Goal: Transaction & Acquisition: Download file/media

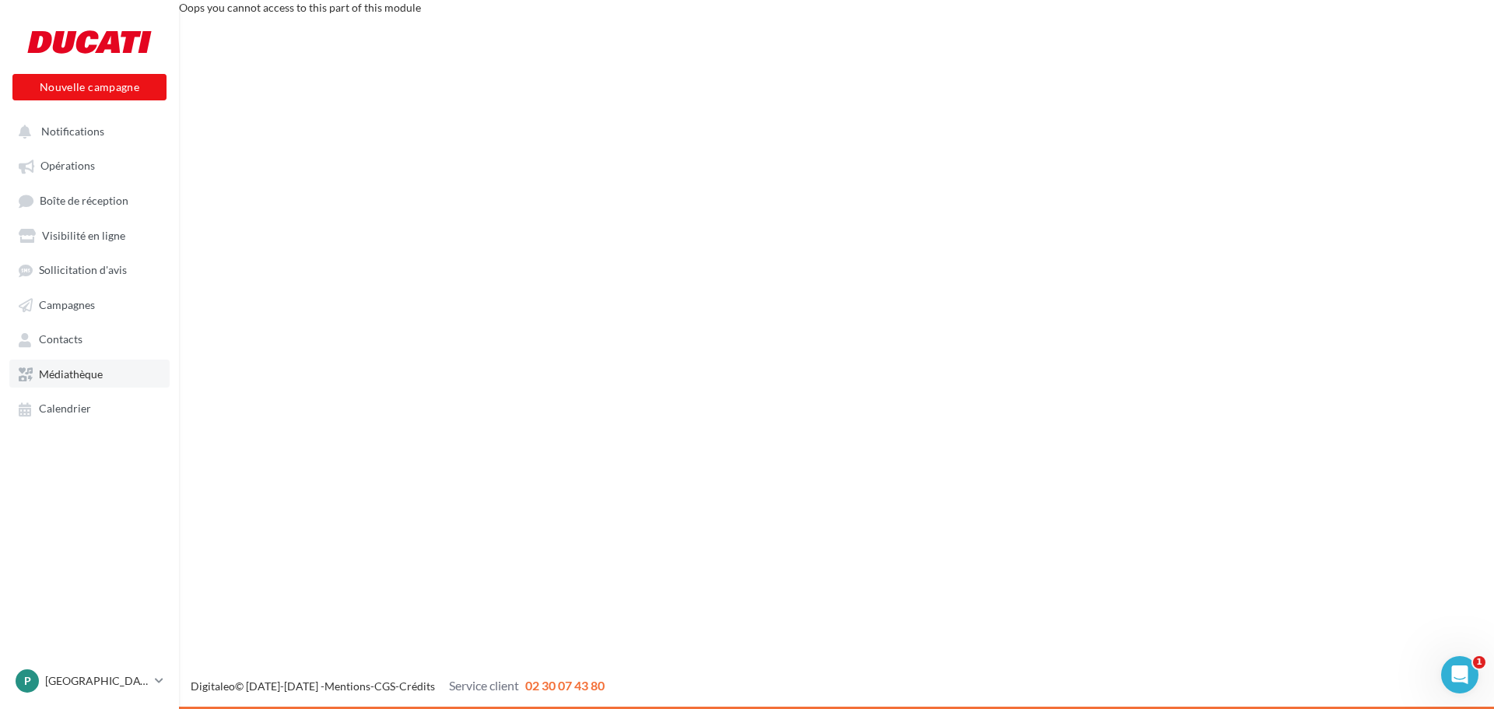
click at [68, 374] on span "Médiathèque" at bounding box center [71, 373] width 64 height 13
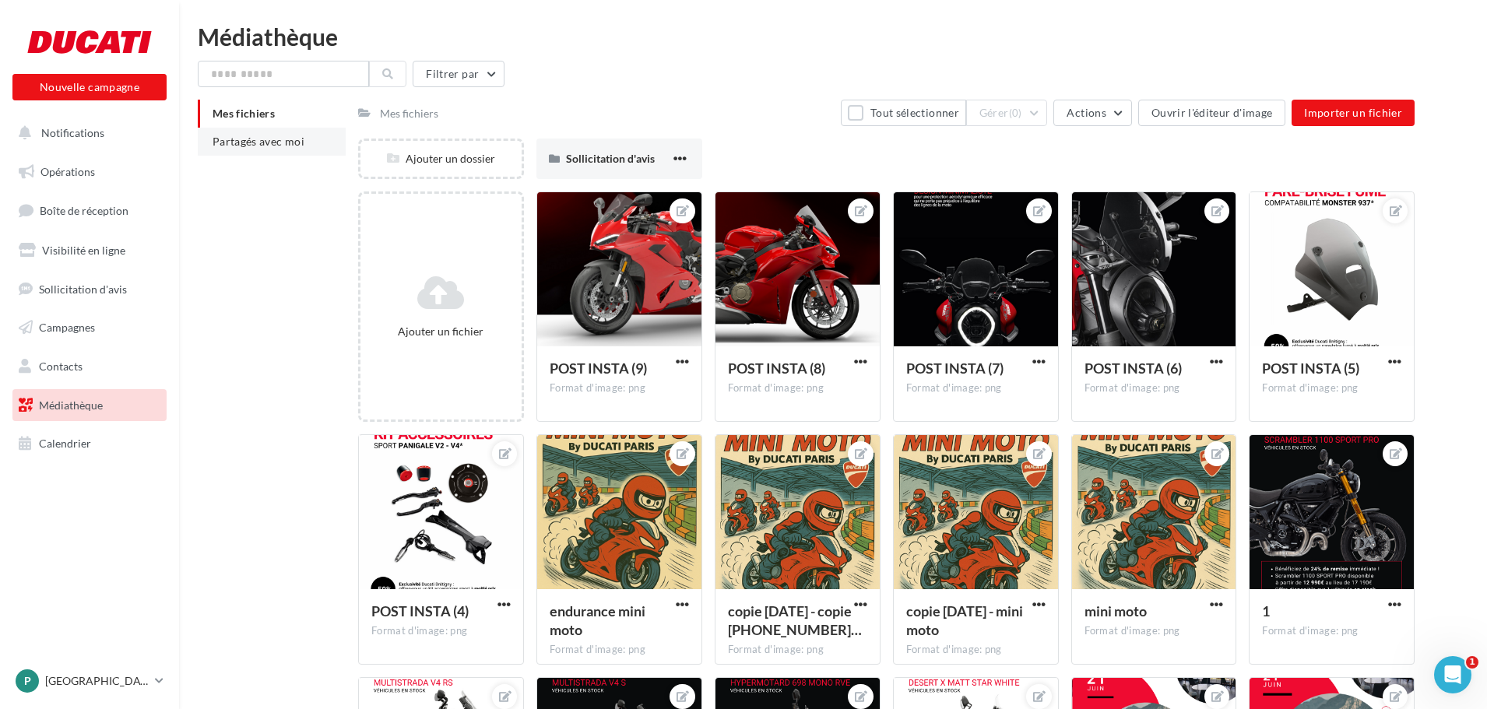
click at [257, 153] on li "Partagés avec moi" at bounding box center [272, 142] width 148 height 28
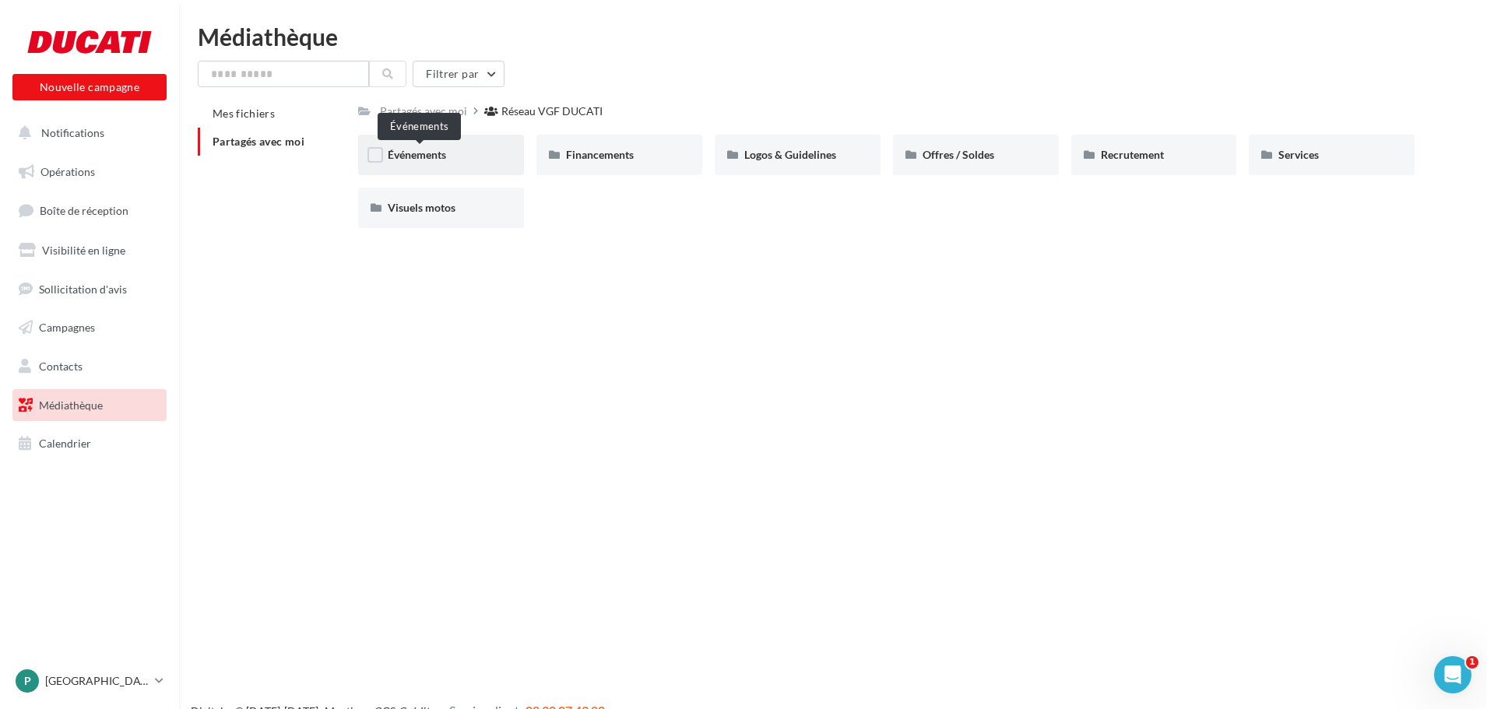
click at [423, 153] on span "Événements" at bounding box center [417, 154] width 58 height 13
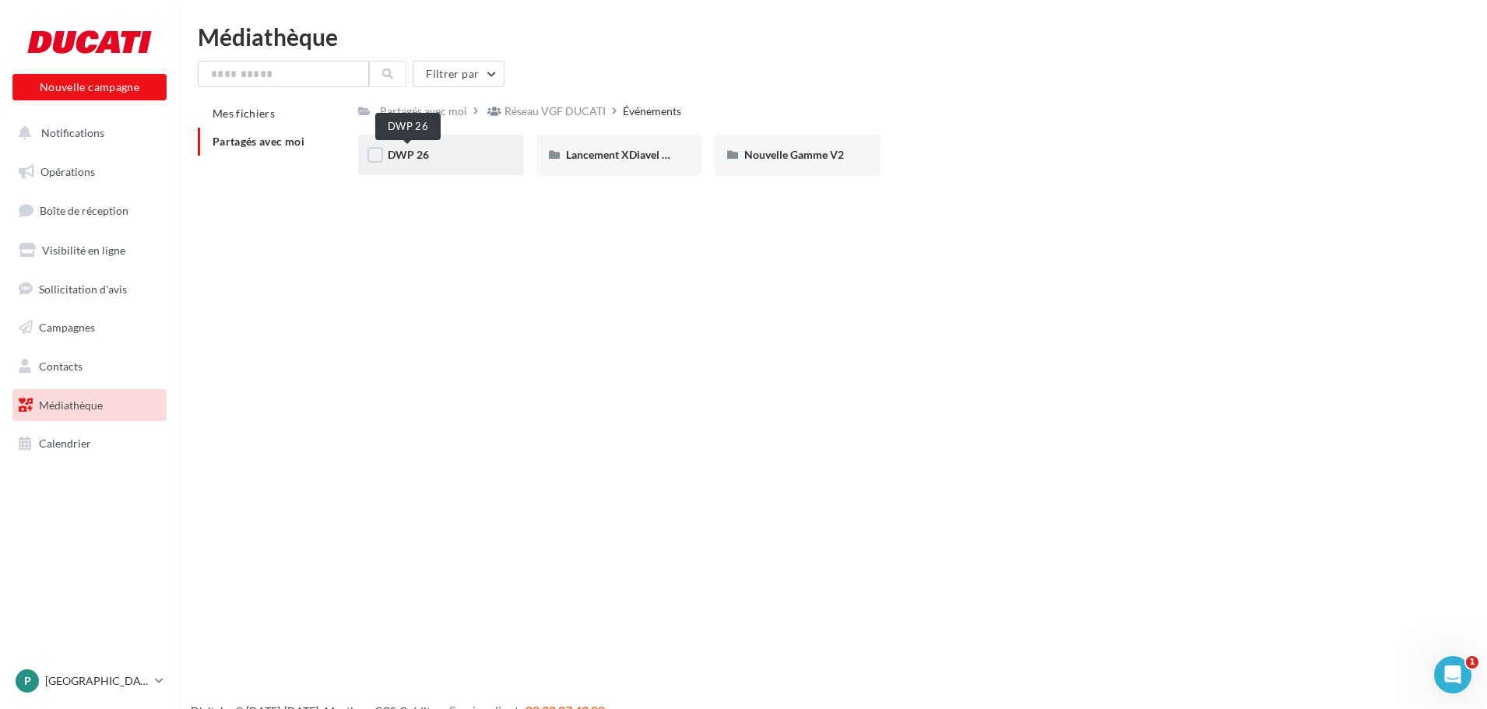
click at [423, 160] on span "DWP 26" at bounding box center [408, 154] width 41 height 13
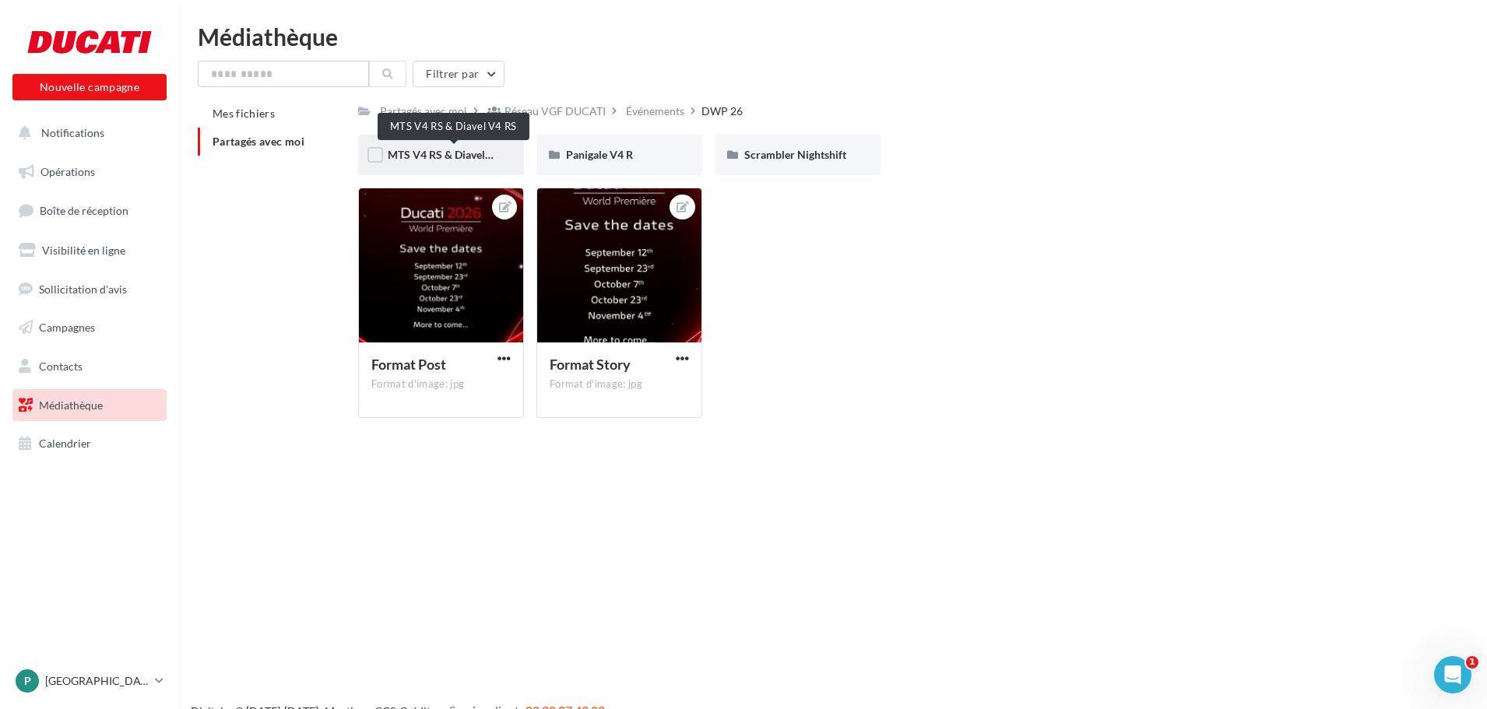
click at [474, 159] on span "MTS V4 RS & Diavel V4 RS" at bounding box center [452, 154] width 129 height 13
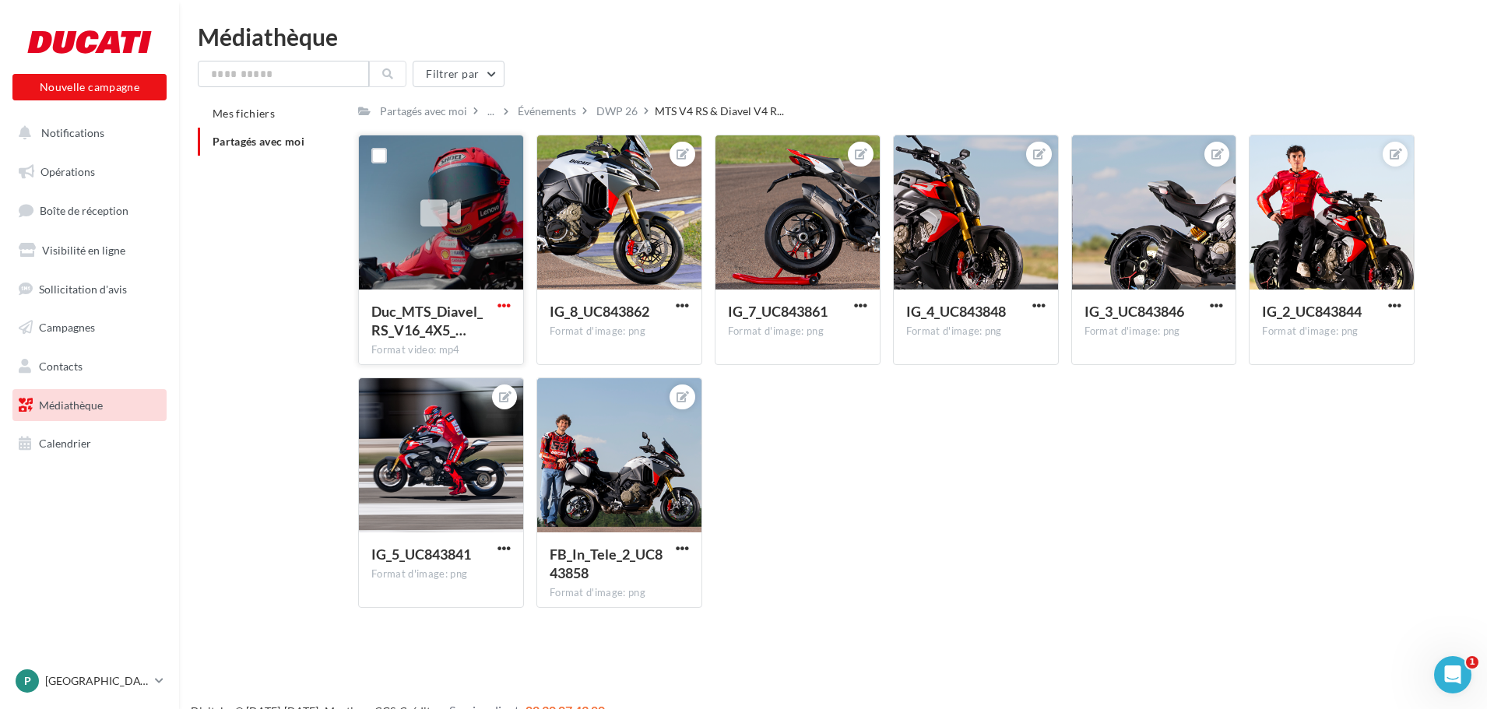
click at [501, 307] on span "button" at bounding box center [503, 305] width 13 height 13
click at [462, 334] on button "Télécharger" at bounding box center [436, 336] width 156 height 40
click at [619, 107] on div "DWP 26" at bounding box center [616, 112] width 41 height 16
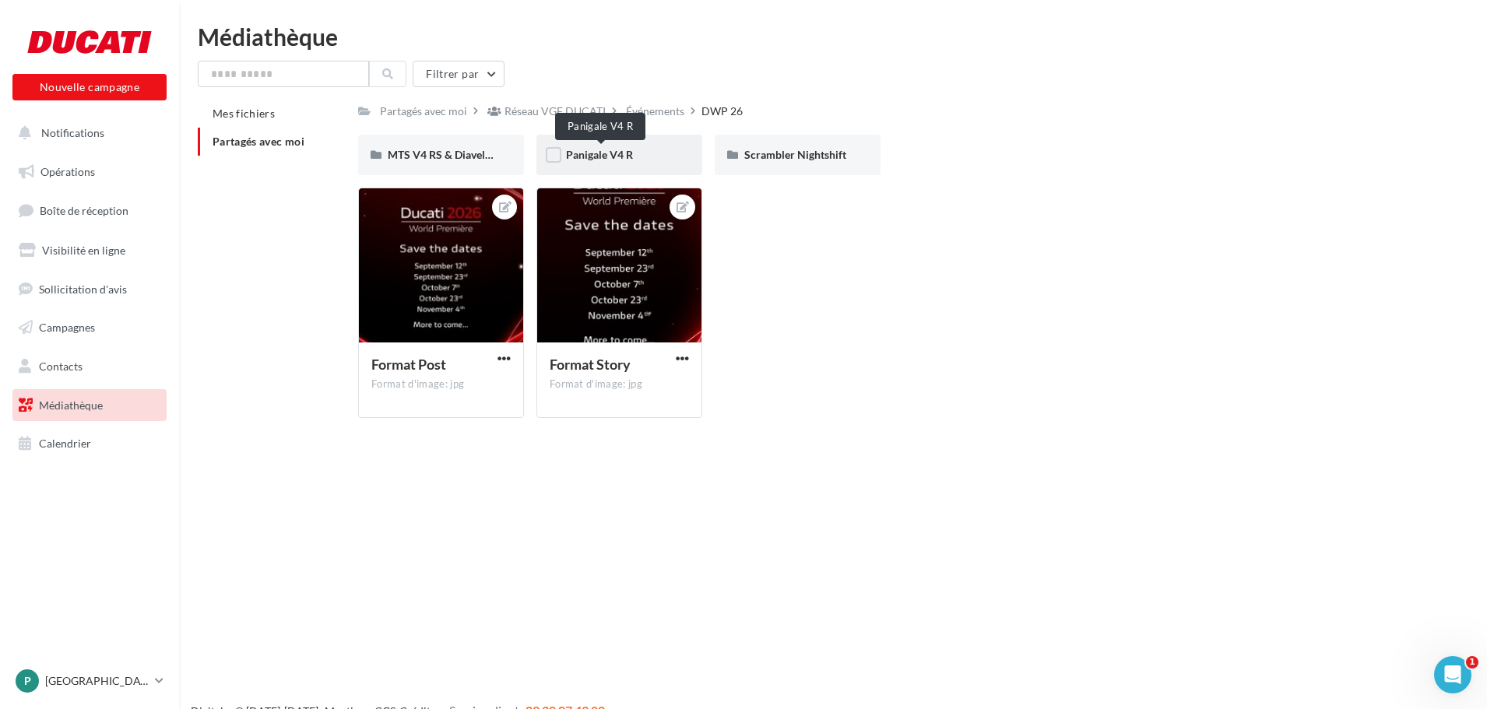
click at [613, 146] on div "Panigale V4 R" at bounding box center [619, 155] width 166 height 40
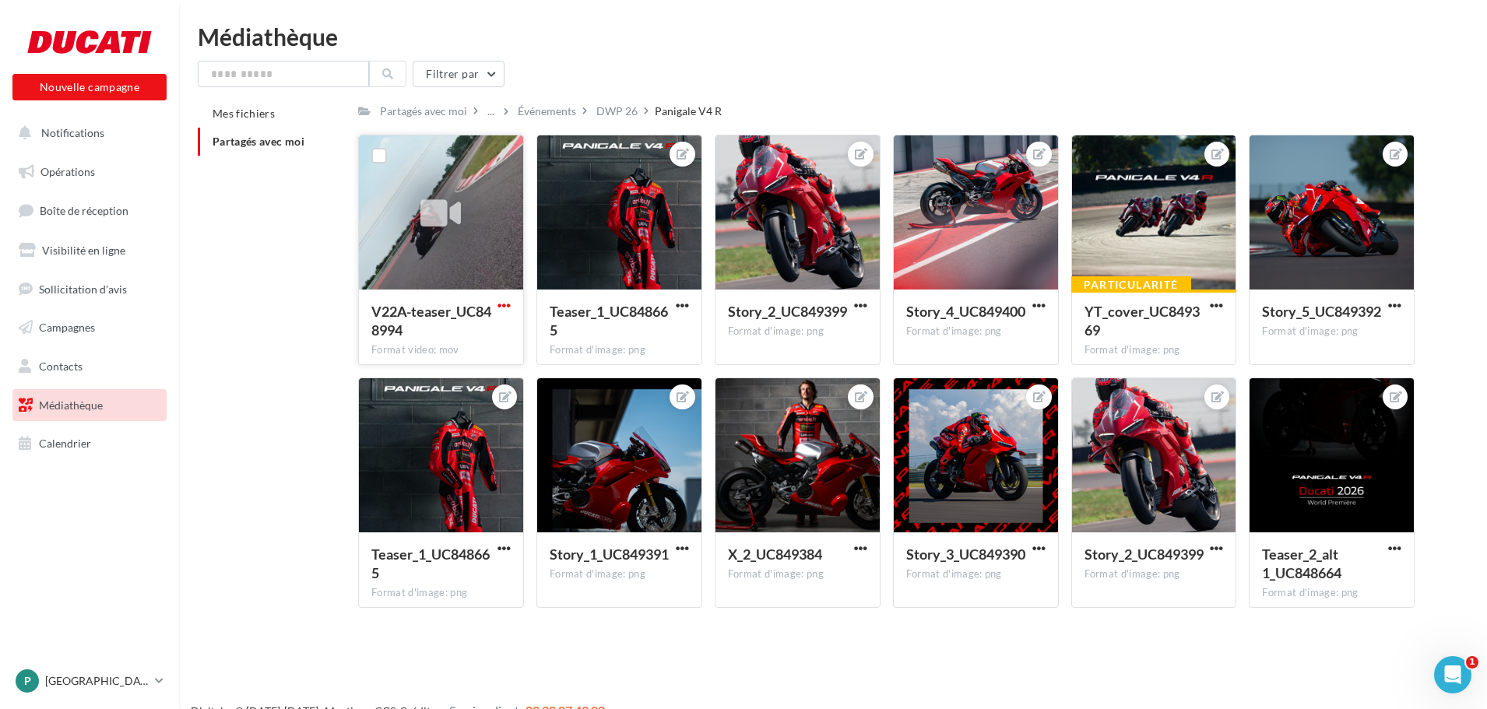
click at [508, 304] on span "button" at bounding box center [503, 305] width 13 height 13
click at [458, 343] on button "Télécharger" at bounding box center [436, 336] width 156 height 40
click at [607, 118] on div "DWP 26" at bounding box center [616, 112] width 41 height 16
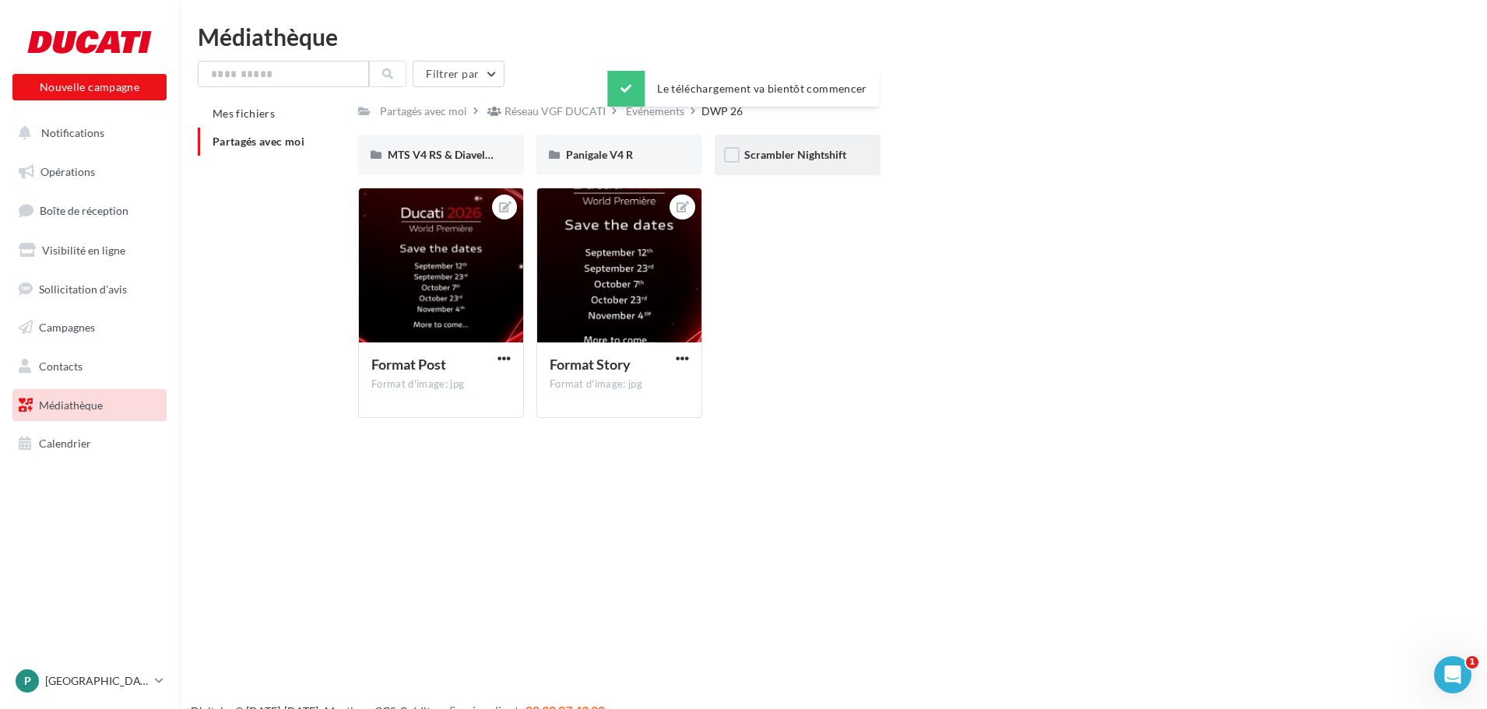
click at [836, 160] on span "Scrambler Nightshift" at bounding box center [795, 154] width 102 height 13
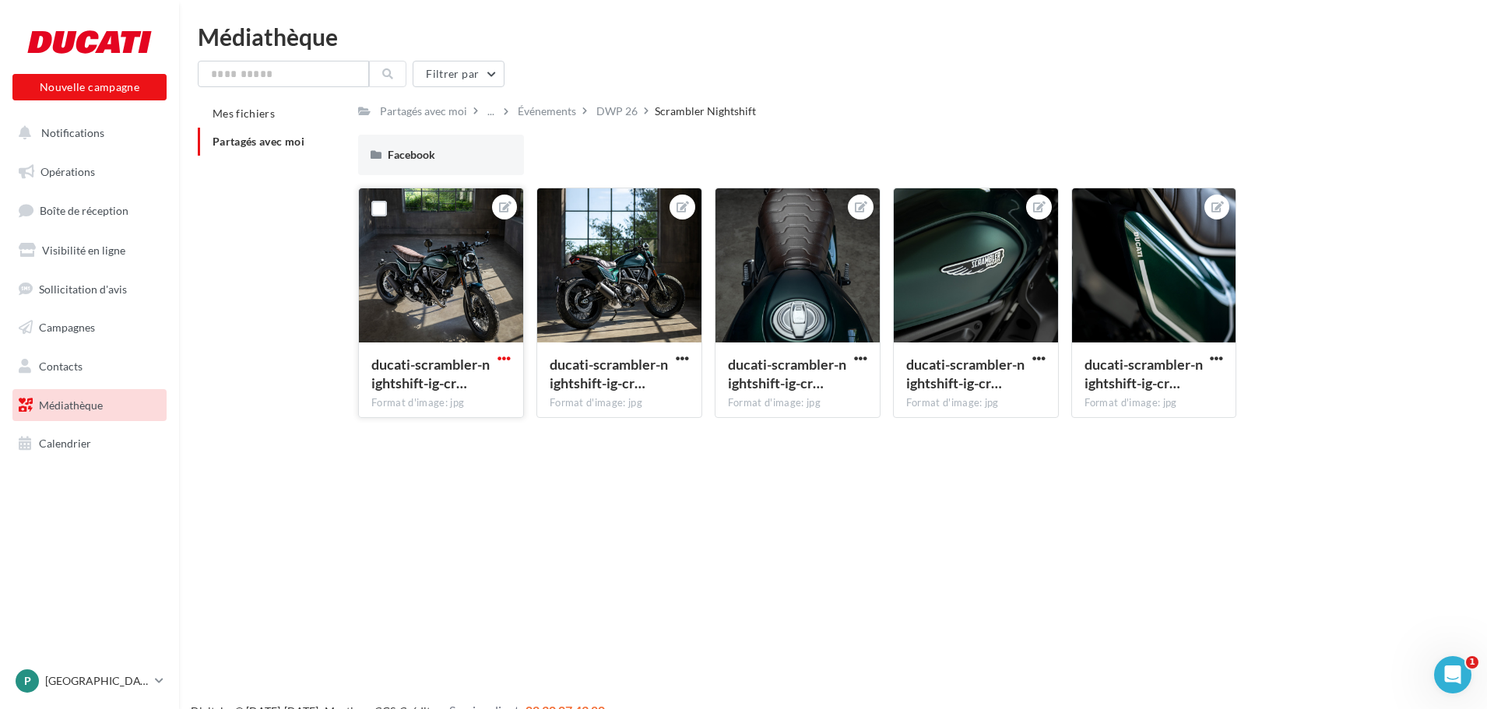
click at [503, 363] on span "button" at bounding box center [503, 358] width 13 height 13
click at [446, 427] on button "Télécharger" at bounding box center [431, 429] width 164 height 40
click at [676, 360] on span "button" at bounding box center [682, 358] width 13 height 13
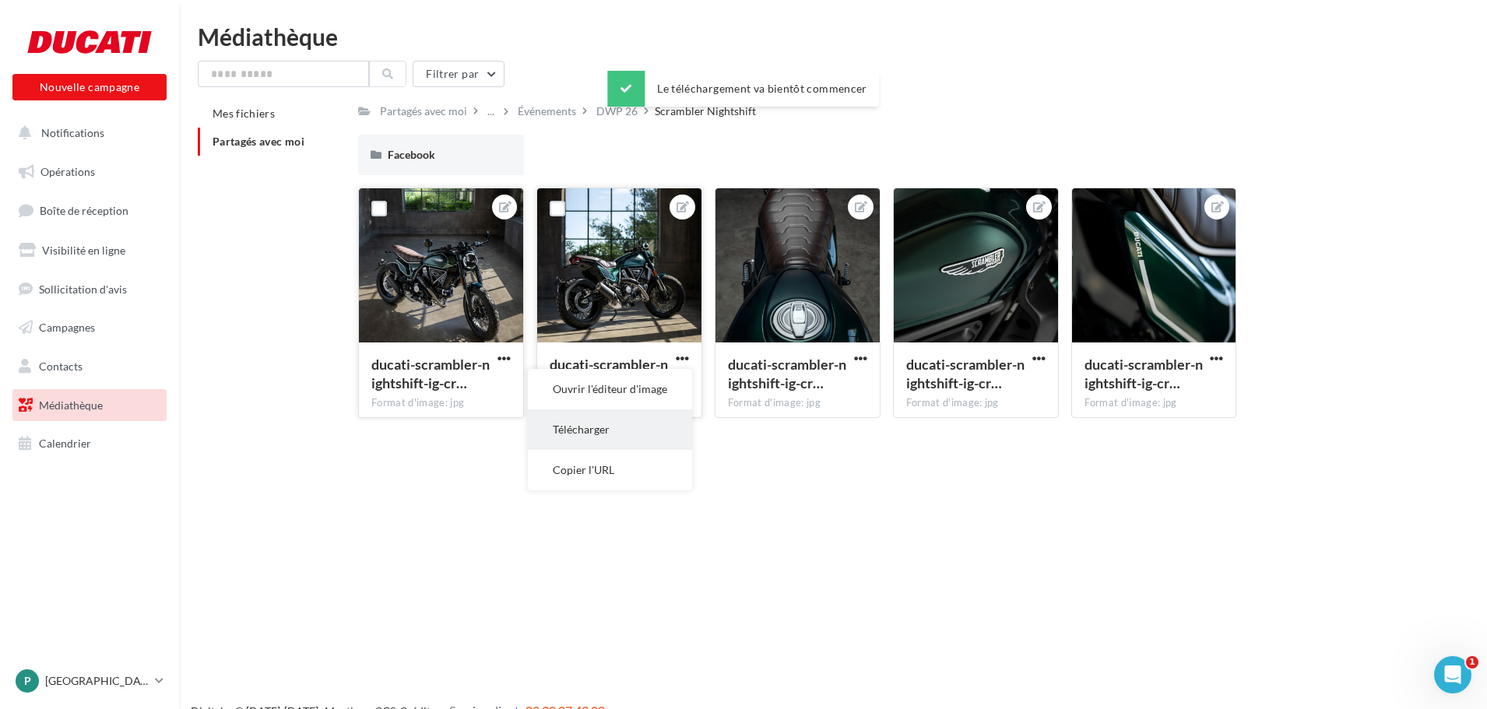
click at [614, 431] on button "Télécharger" at bounding box center [610, 429] width 164 height 40
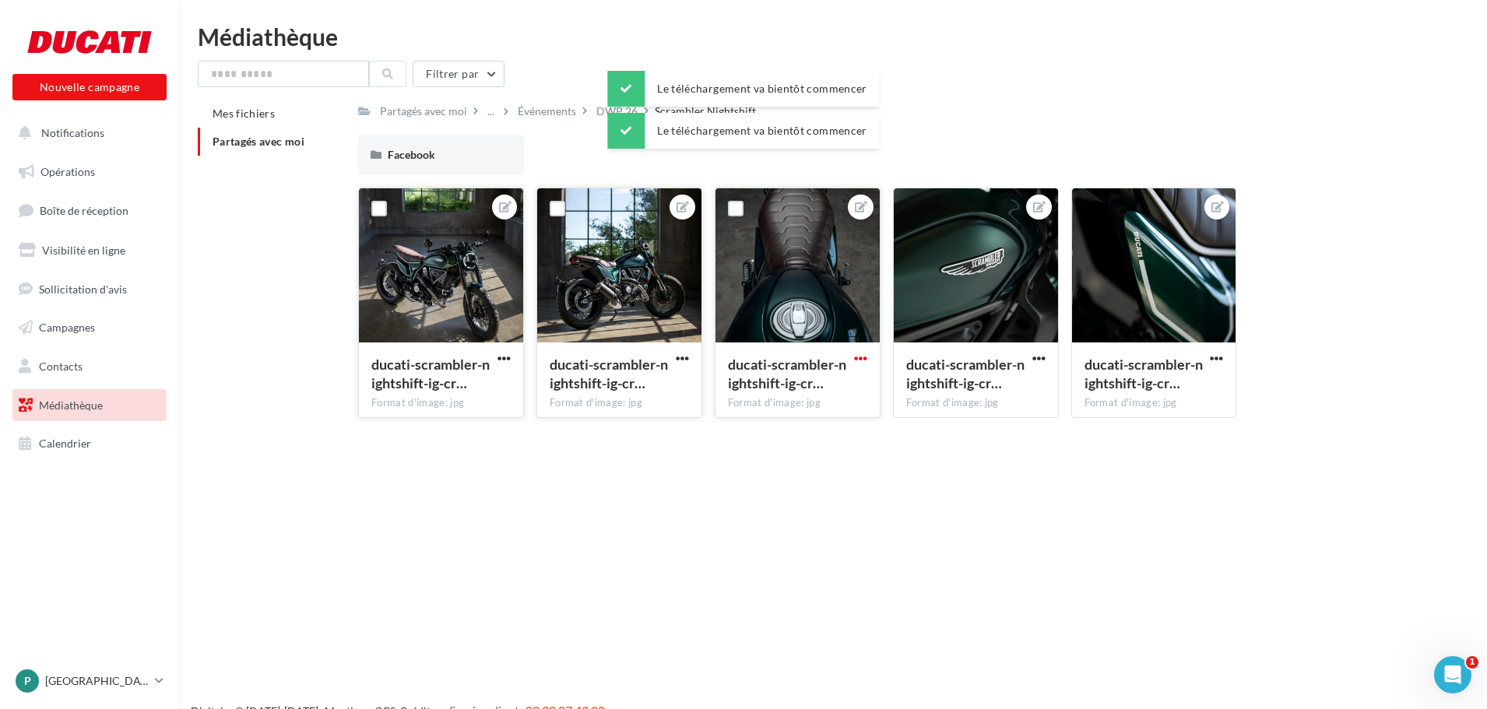
click at [859, 359] on span "button" at bounding box center [860, 358] width 13 height 13
click at [769, 425] on button "Télécharger" at bounding box center [788, 429] width 164 height 40
click at [1036, 360] on span "button" at bounding box center [1038, 358] width 13 height 13
click at [944, 436] on button "Télécharger" at bounding box center [966, 429] width 164 height 40
click at [1217, 360] on span "button" at bounding box center [1216, 358] width 13 height 13
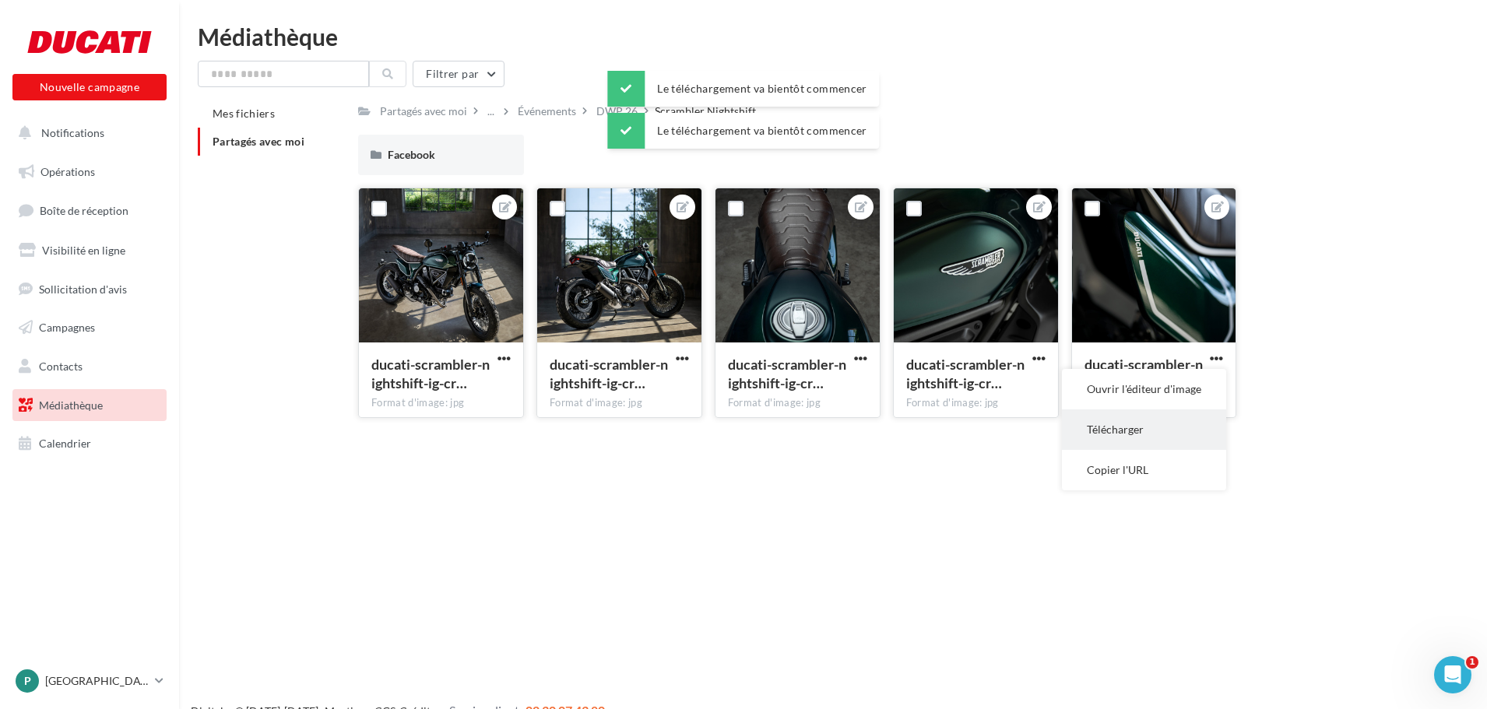
click at [1118, 437] on button "Télécharger" at bounding box center [1144, 429] width 164 height 40
click at [476, 163] on div "Facebook" at bounding box center [441, 155] width 107 height 16
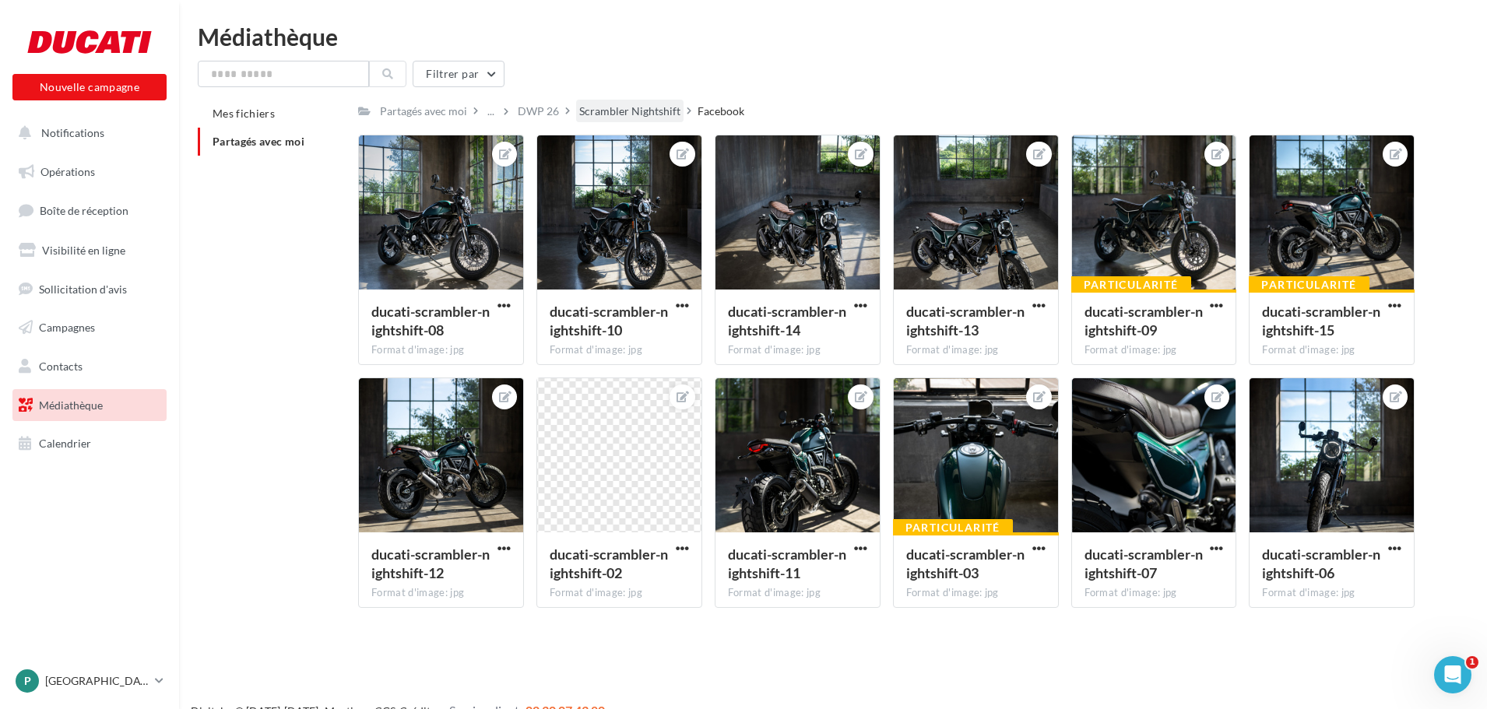
click at [616, 118] on div "Scrambler Nightshift" at bounding box center [629, 112] width 101 height 16
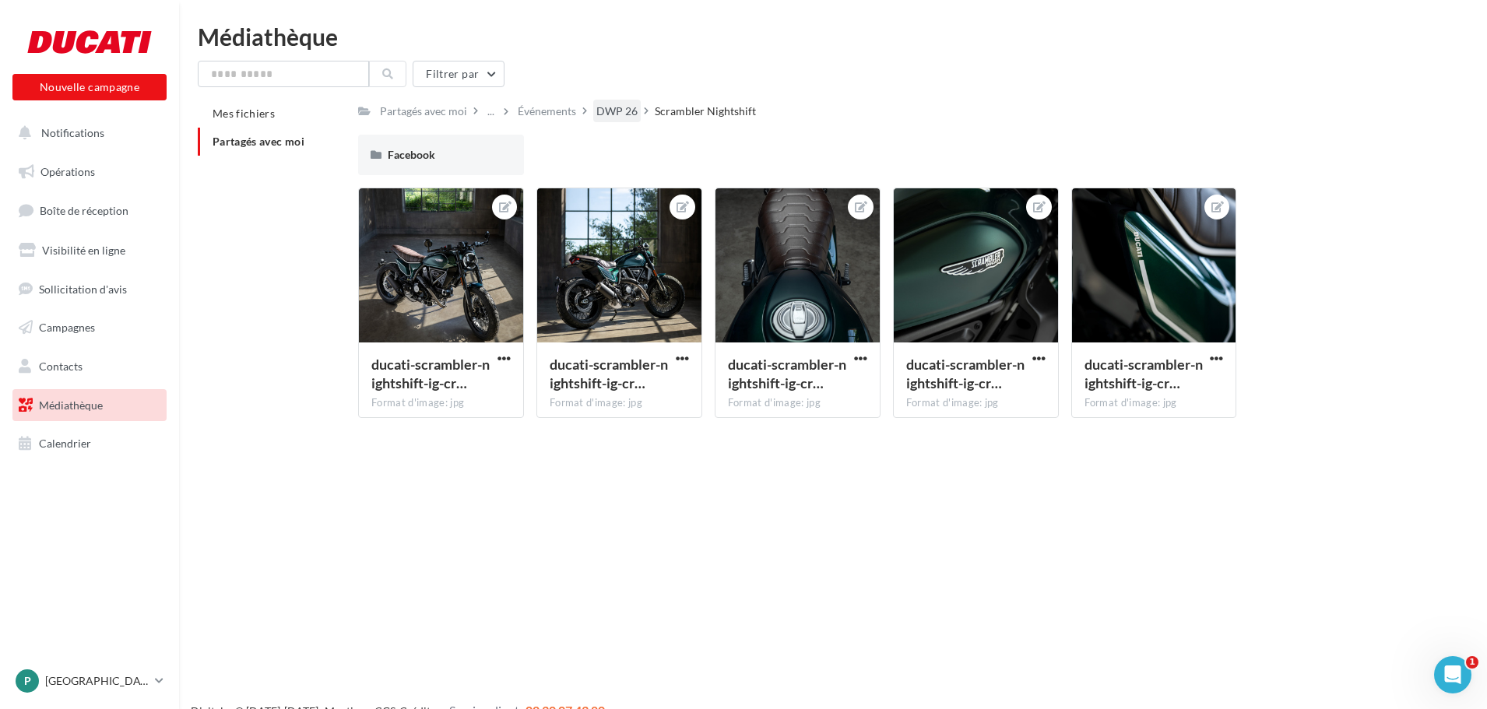
click at [635, 109] on div "DWP 26" at bounding box center [616, 112] width 41 height 16
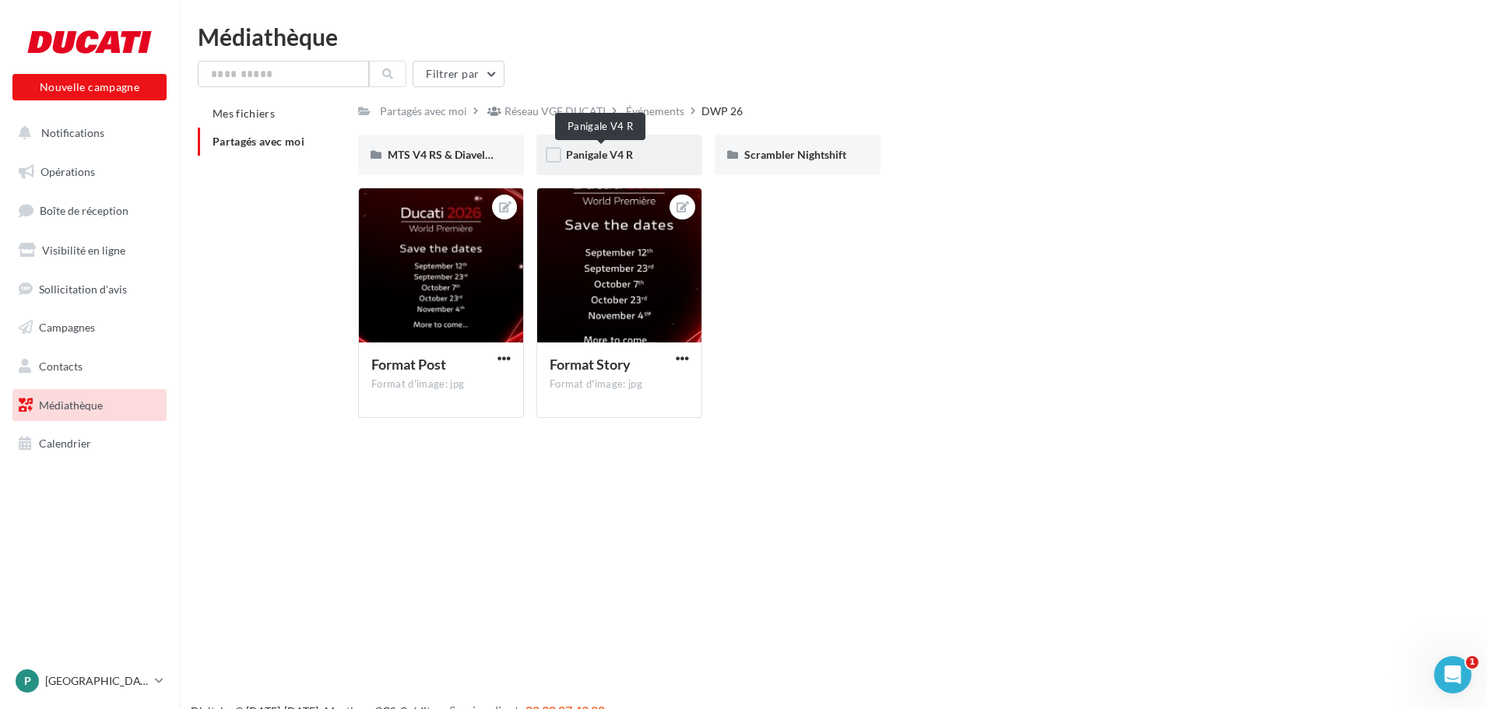
click at [599, 152] on span "Panigale V4 R" at bounding box center [599, 154] width 67 height 13
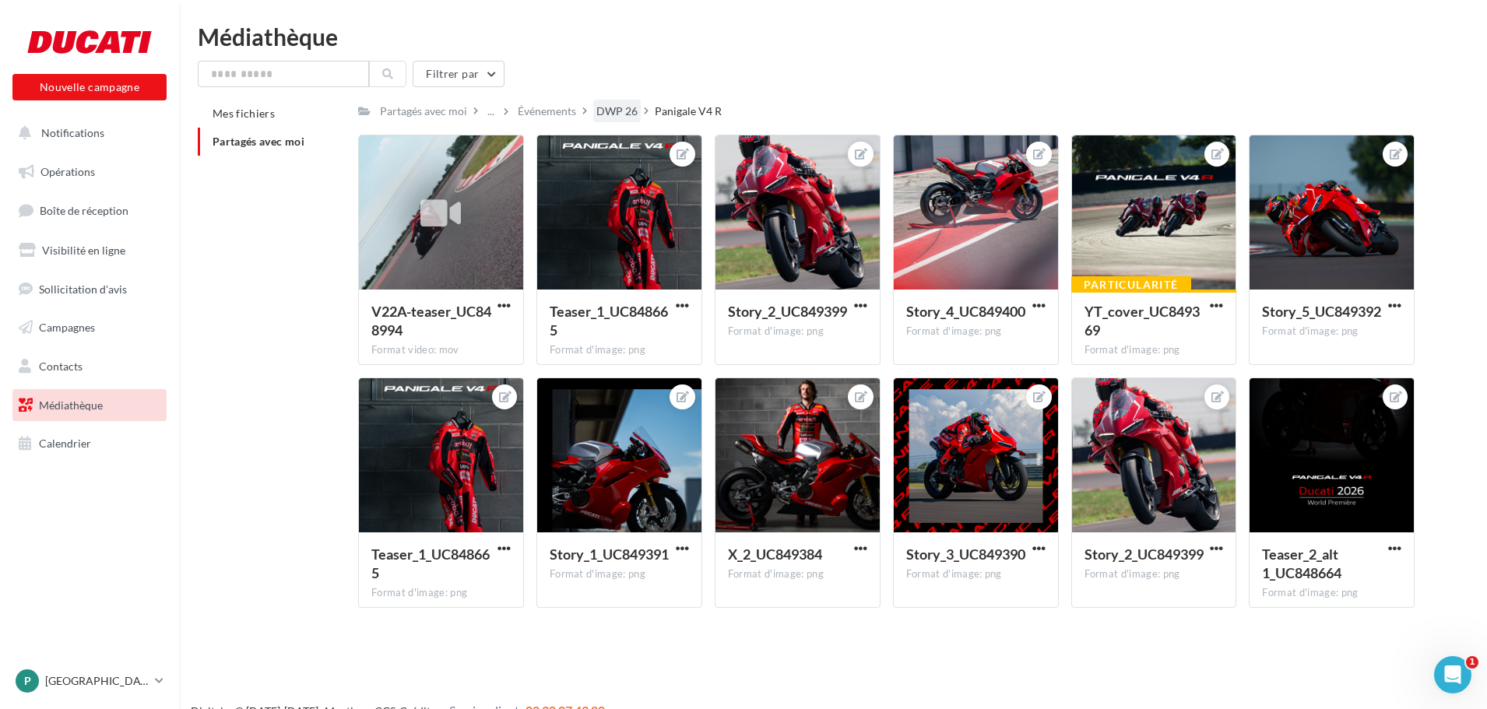
click at [619, 111] on div "DWP 26" at bounding box center [616, 112] width 41 height 16
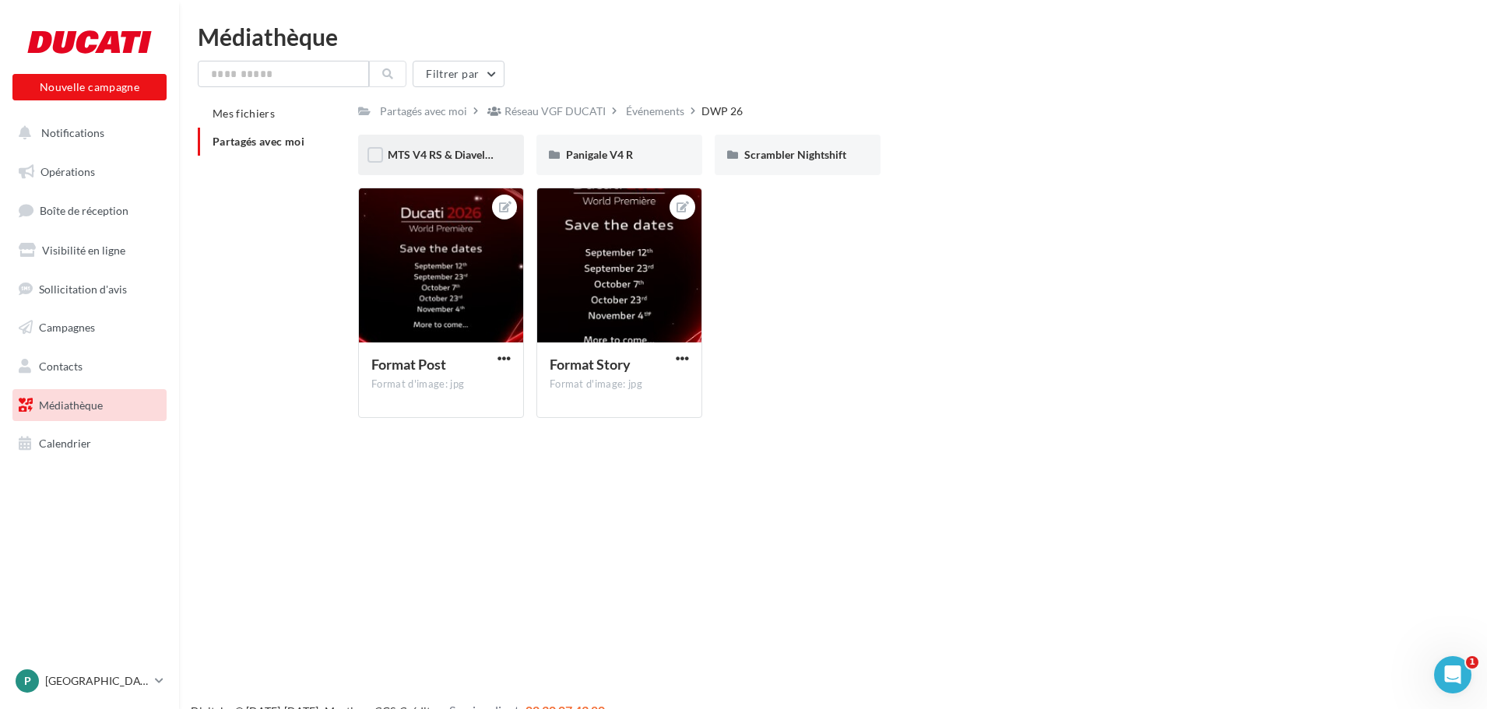
click at [474, 170] on div "MTS V4 RS & Diavel V4 RS" at bounding box center [441, 155] width 166 height 40
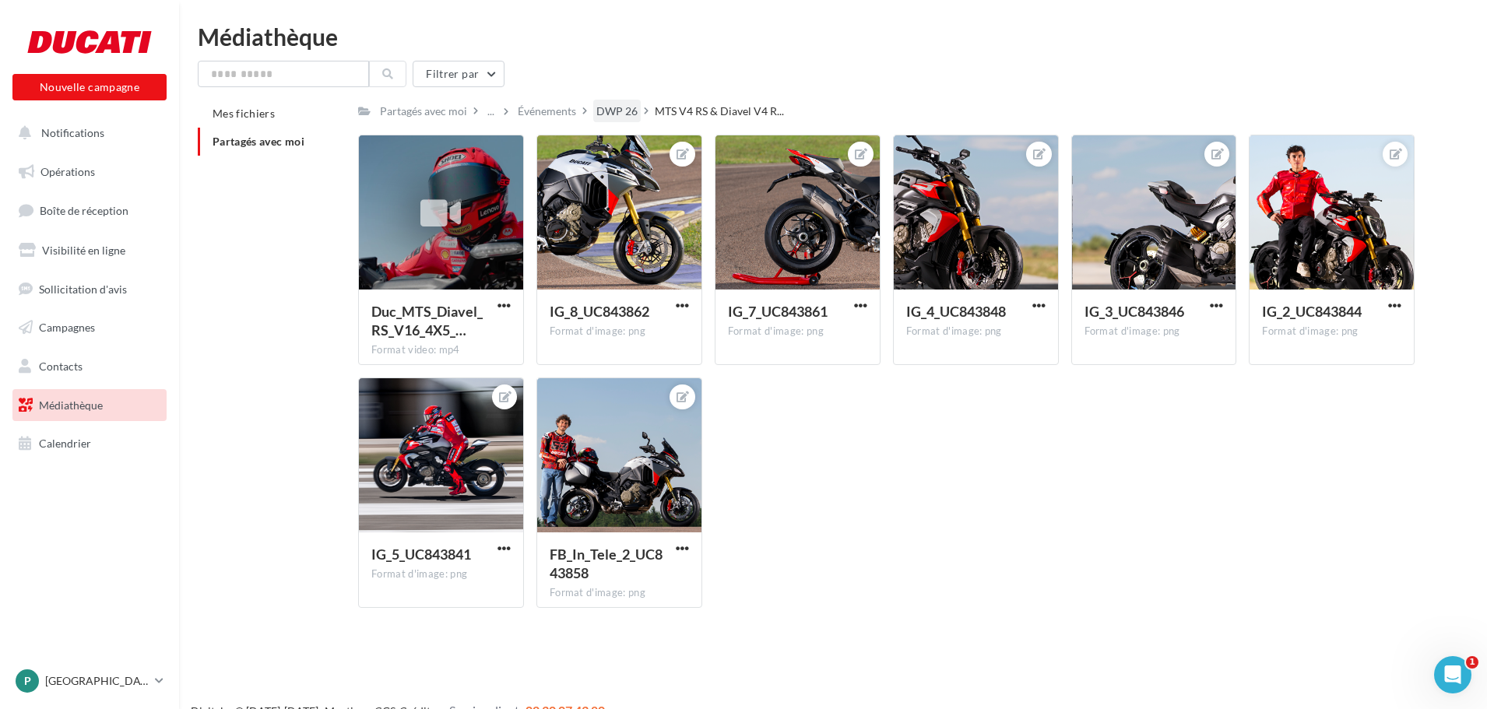
click at [609, 116] on div "DWP 26" at bounding box center [616, 112] width 41 height 16
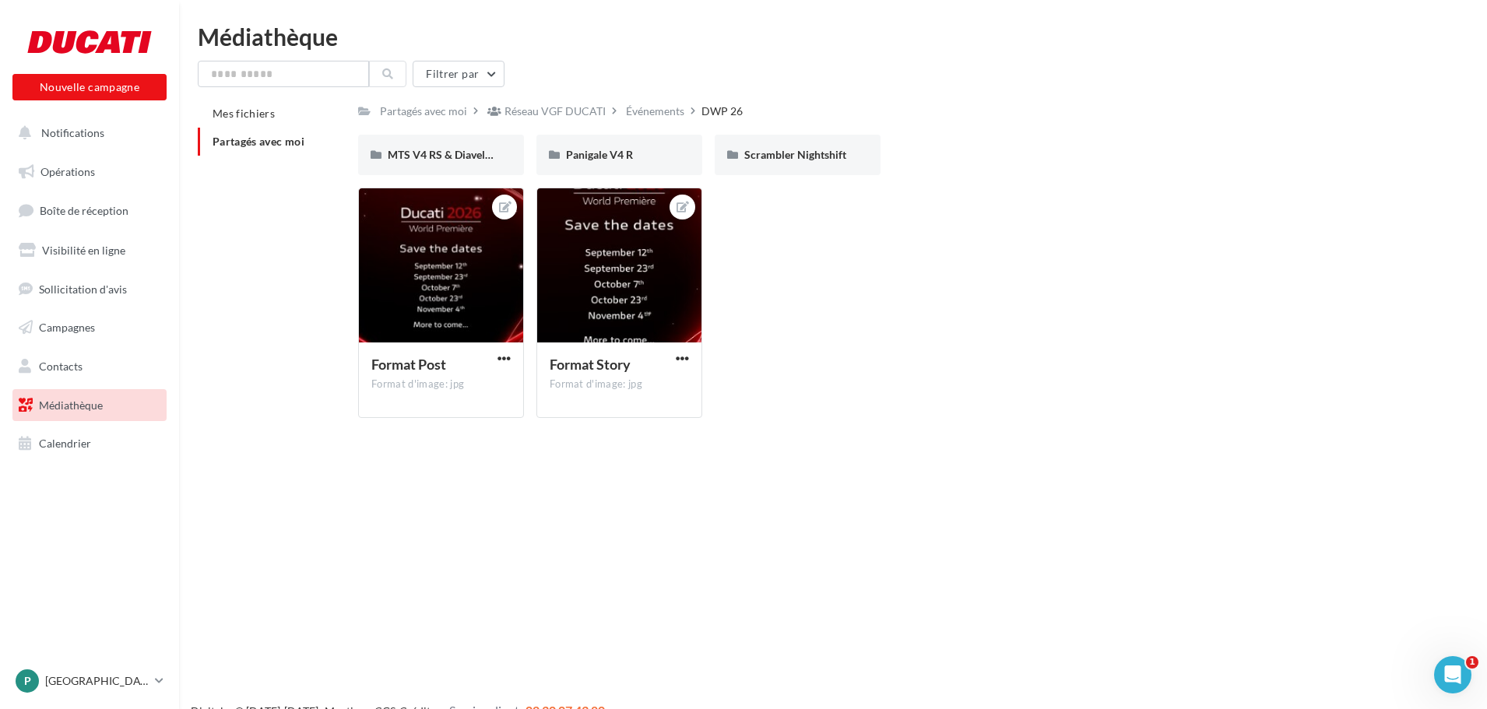
click at [234, 221] on div "Mes fichiers Partagés avec moi Partagés avec moi Réseau VGF DUCATI Événements D…" at bounding box center [839, 265] width 1283 height 331
click at [794, 144] on div "Scrambler Nightshift" at bounding box center [798, 155] width 166 height 40
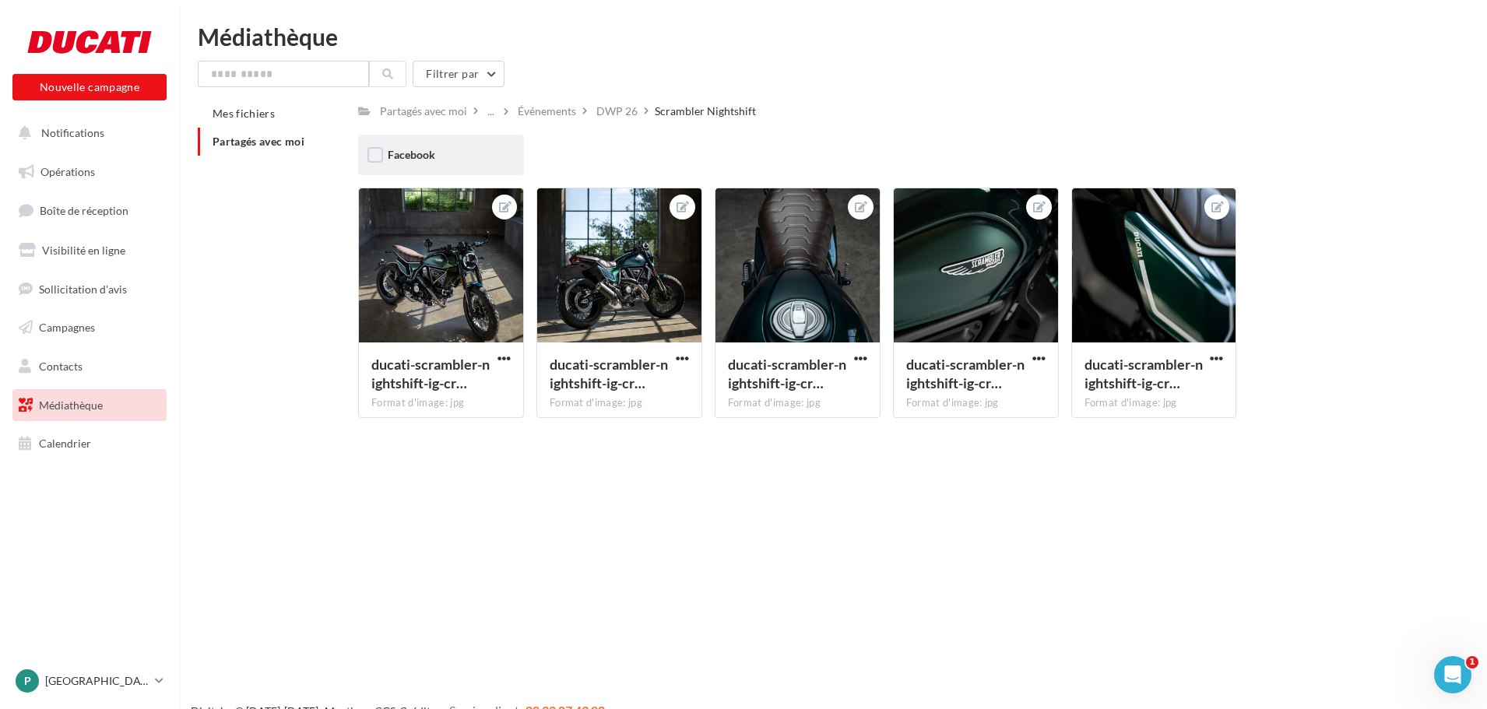
click at [445, 160] on div "Facebook" at bounding box center [441, 155] width 107 height 16
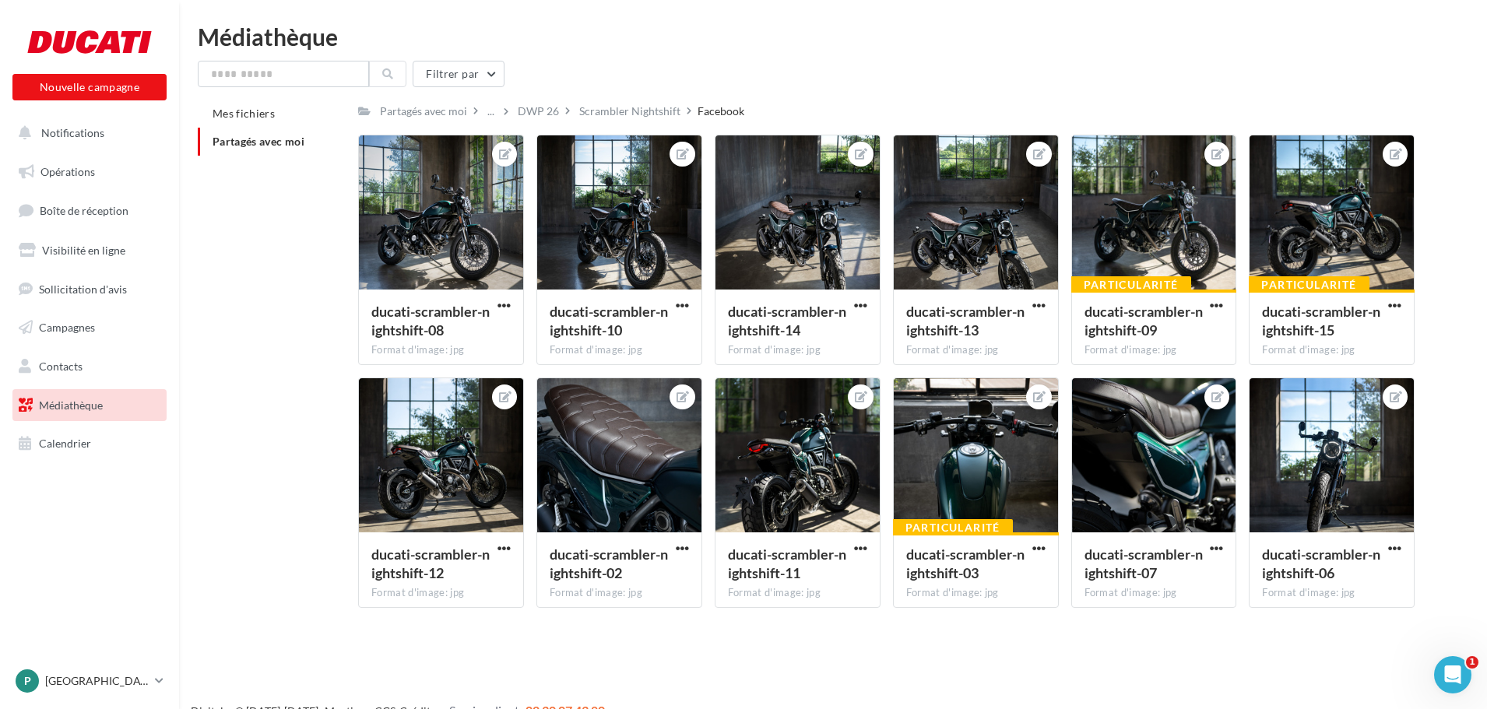
click at [314, 254] on div "Mes fichiers Partagés avec moi Partagés avec moi ... DWP 26 Scrambler Nightshif…" at bounding box center [839, 360] width 1283 height 521
click at [501, 305] on span "button" at bounding box center [503, 305] width 13 height 13
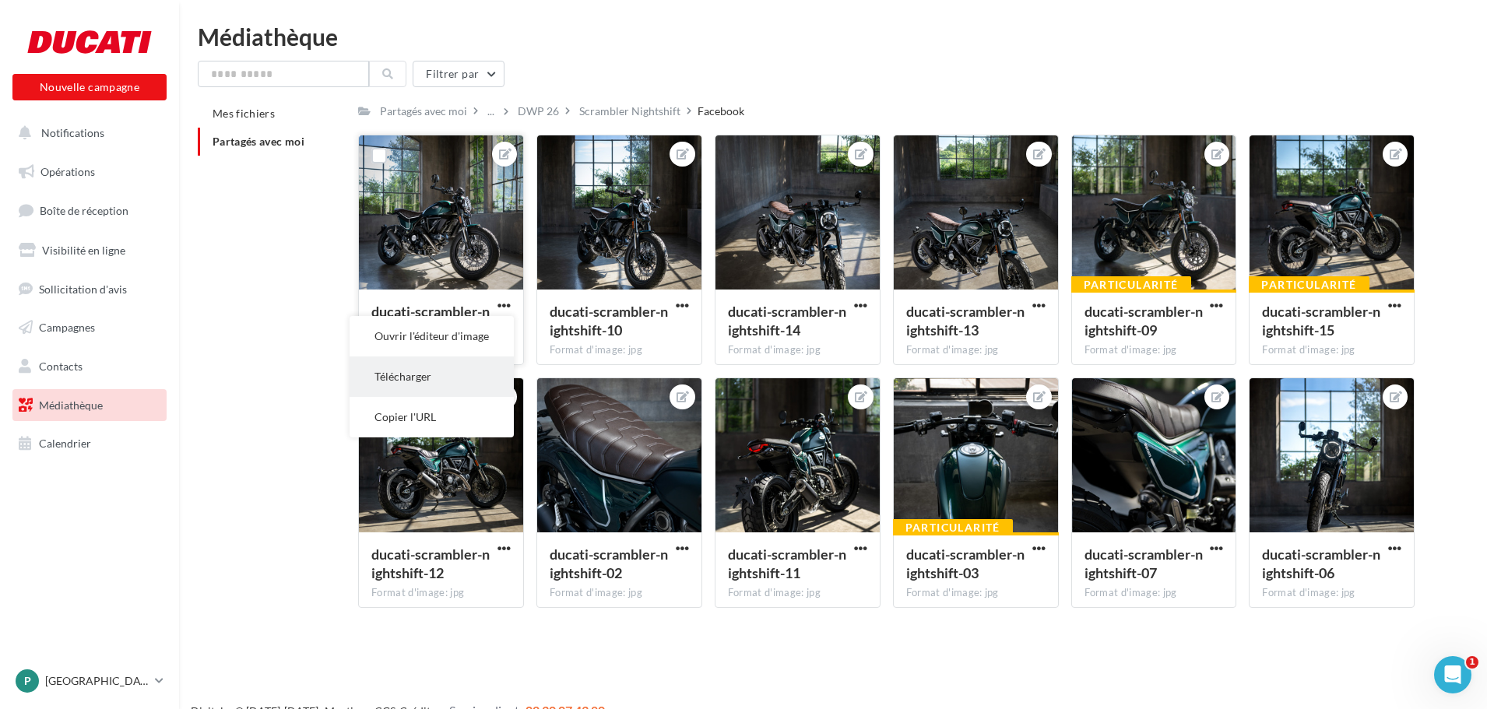
click at [464, 369] on button "Télécharger" at bounding box center [431, 376] width 164 height 40
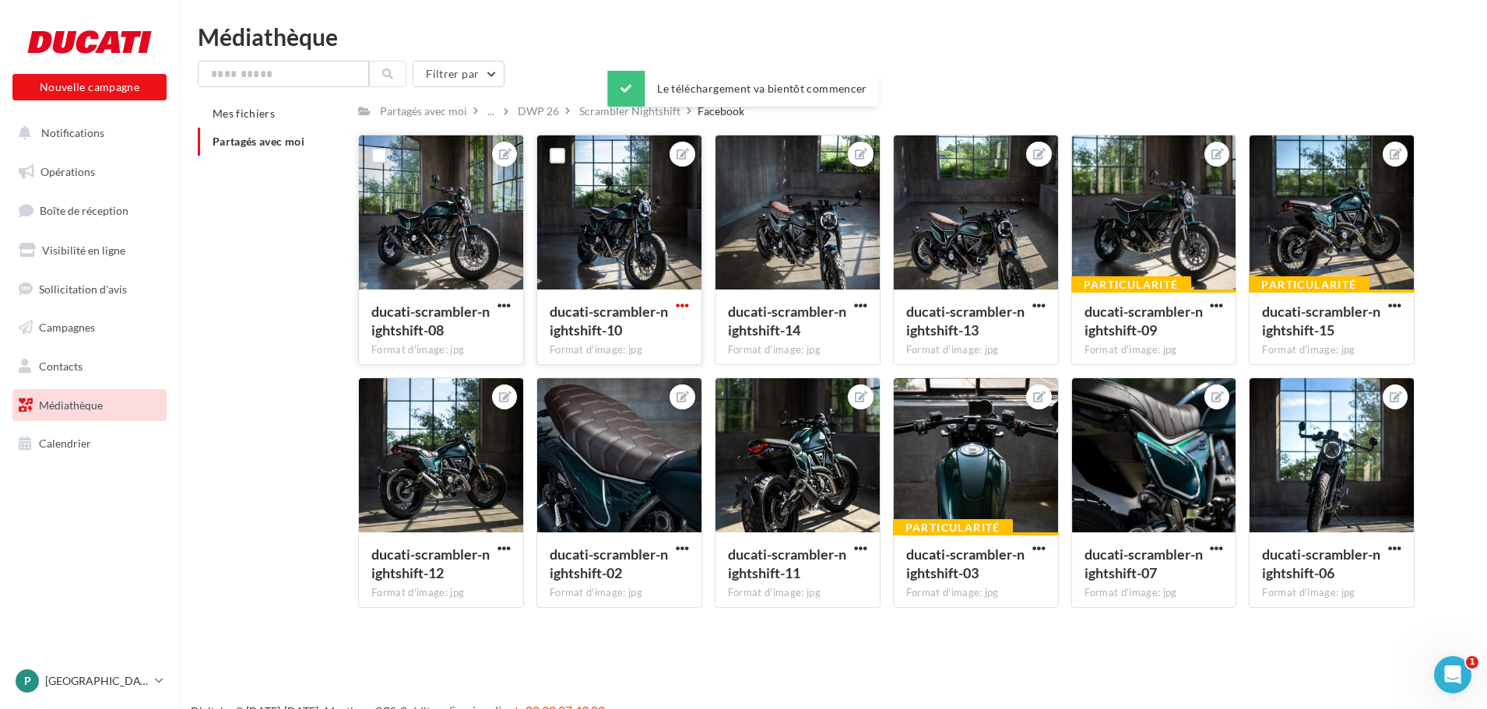
click at [688, 305] on span "button" at bounding box center [682, 305] width 13 height 13
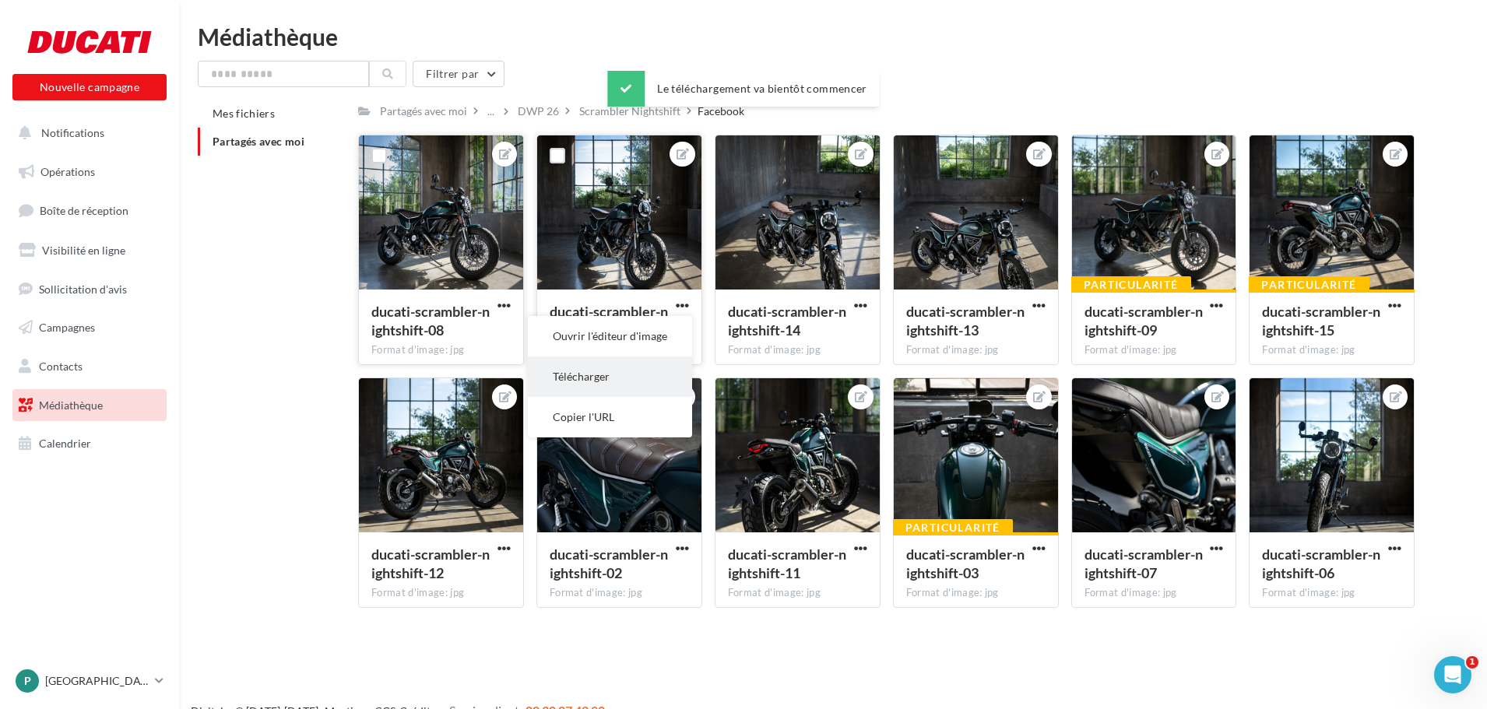
click at [622, 376] on button "Télécharger" at bounding box center [610, 376] width 164 height 40
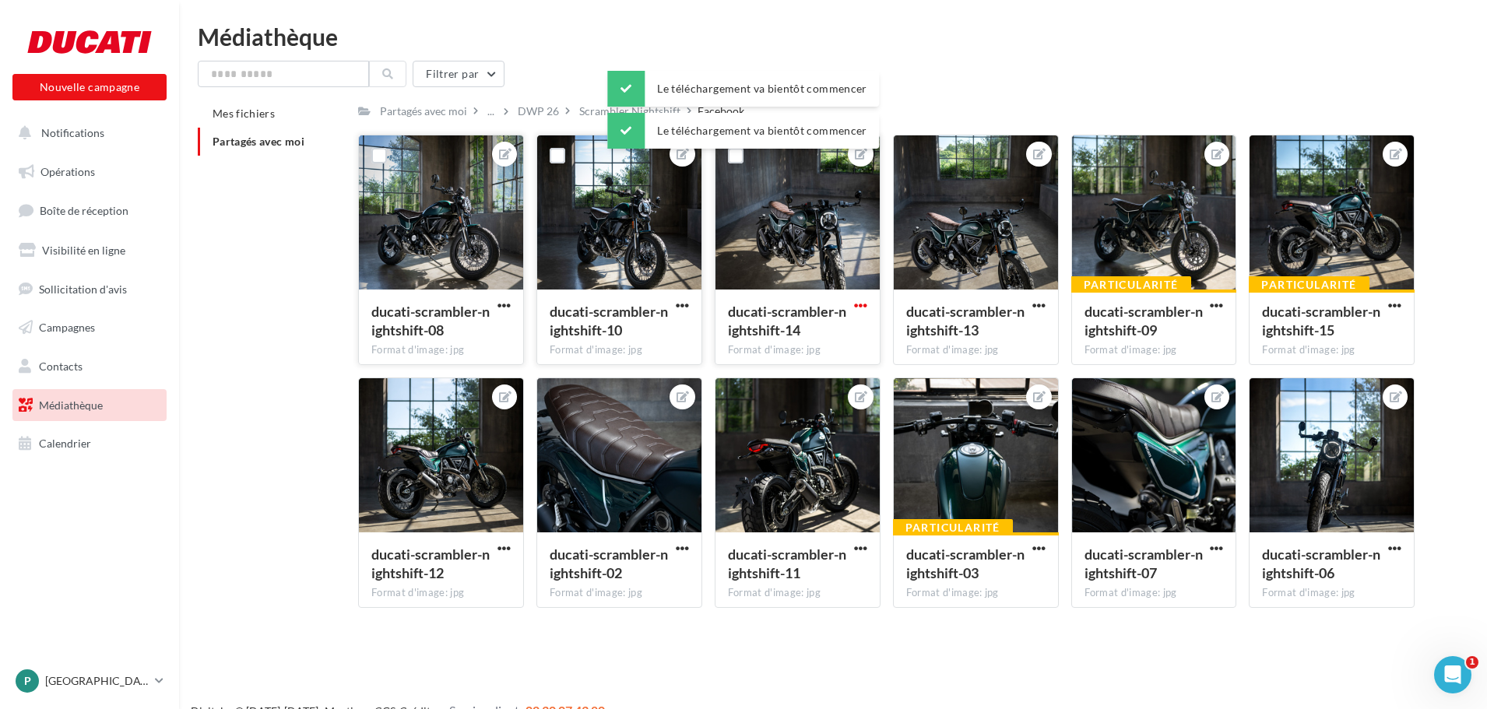
click at [858, 304] on span "button" at bounding box center [860, 305] width 13 height 13
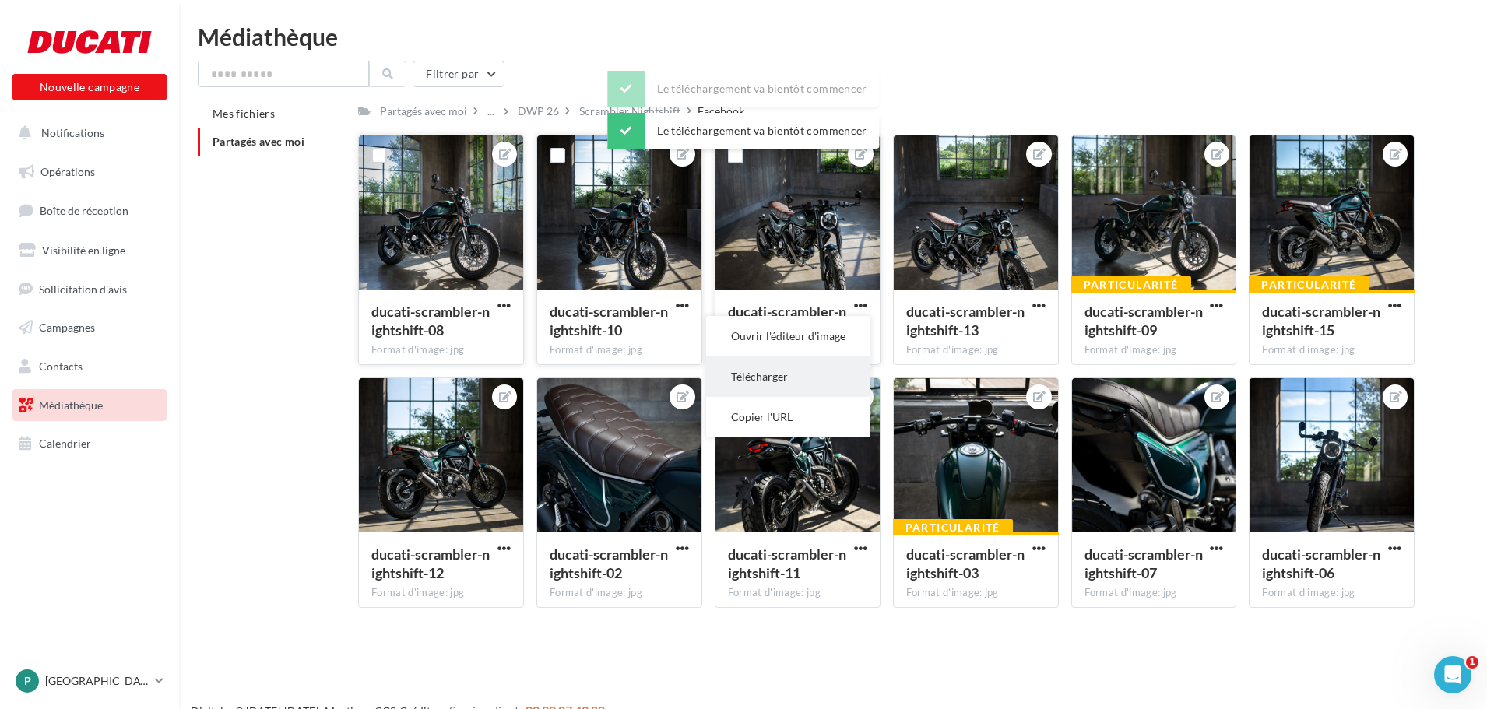
click at [807, 375] on button "Télécharger" at bounding box center [788, 376] width 164 height 40
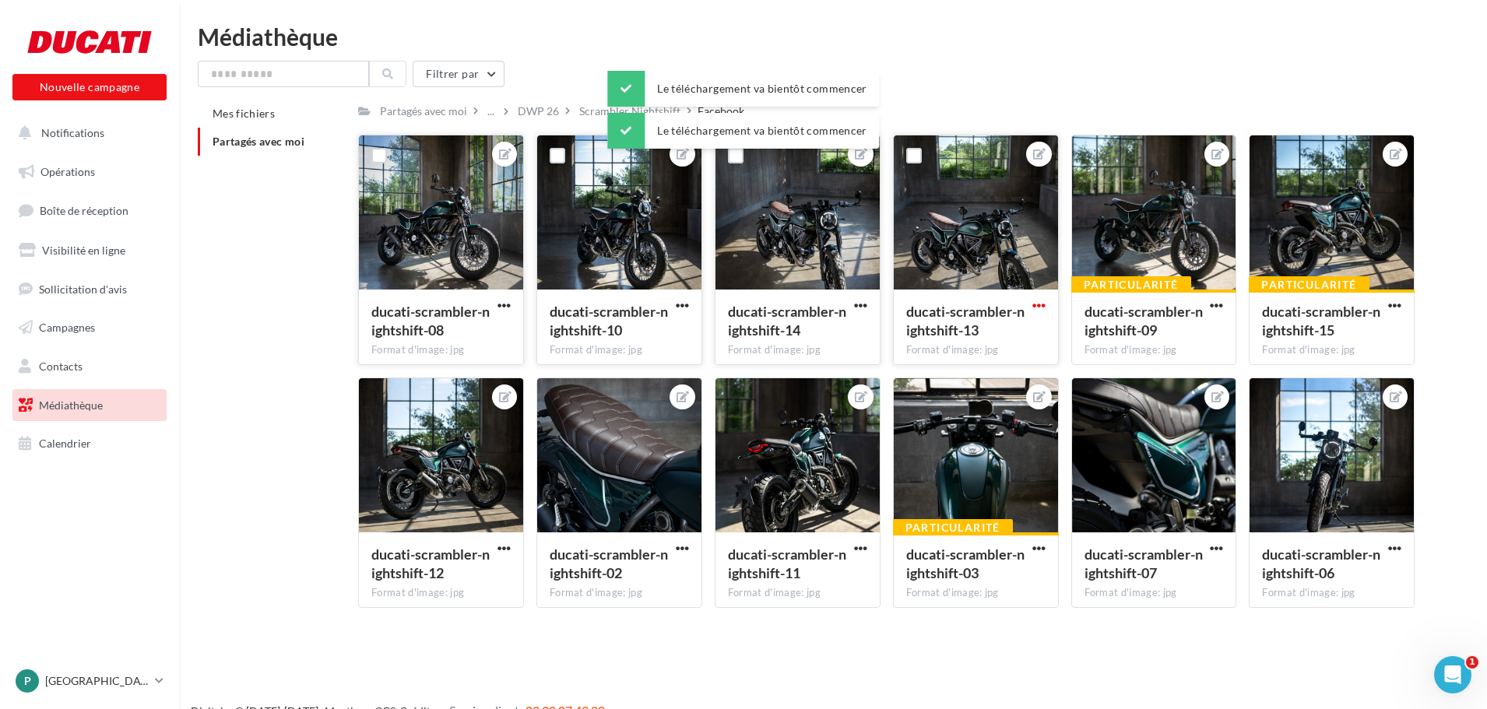
click at [1043, 306] on span "button" at bounding box center [1038, 305] width 13 height 13
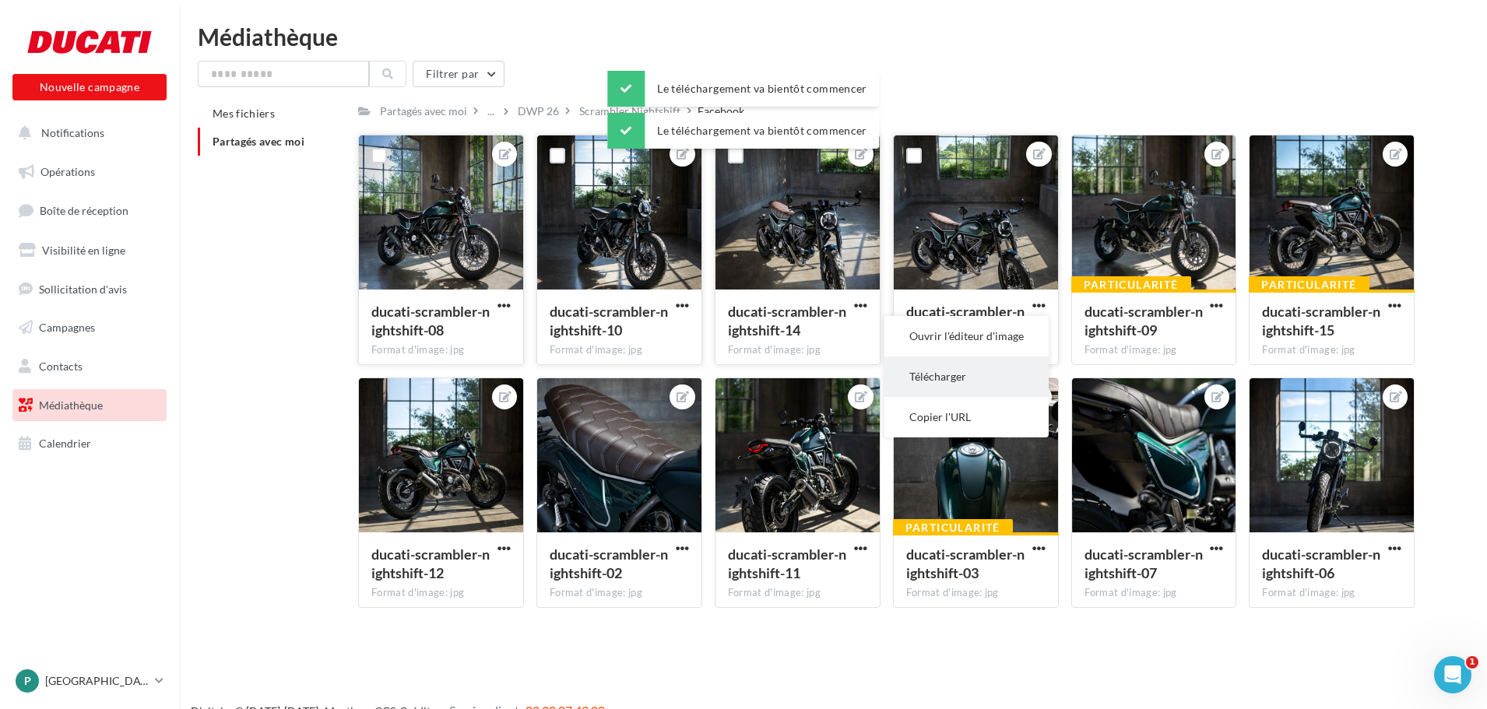
click at [937, 378] on button "Télécharger" at bounding box center [966, 376] width 164 height 40
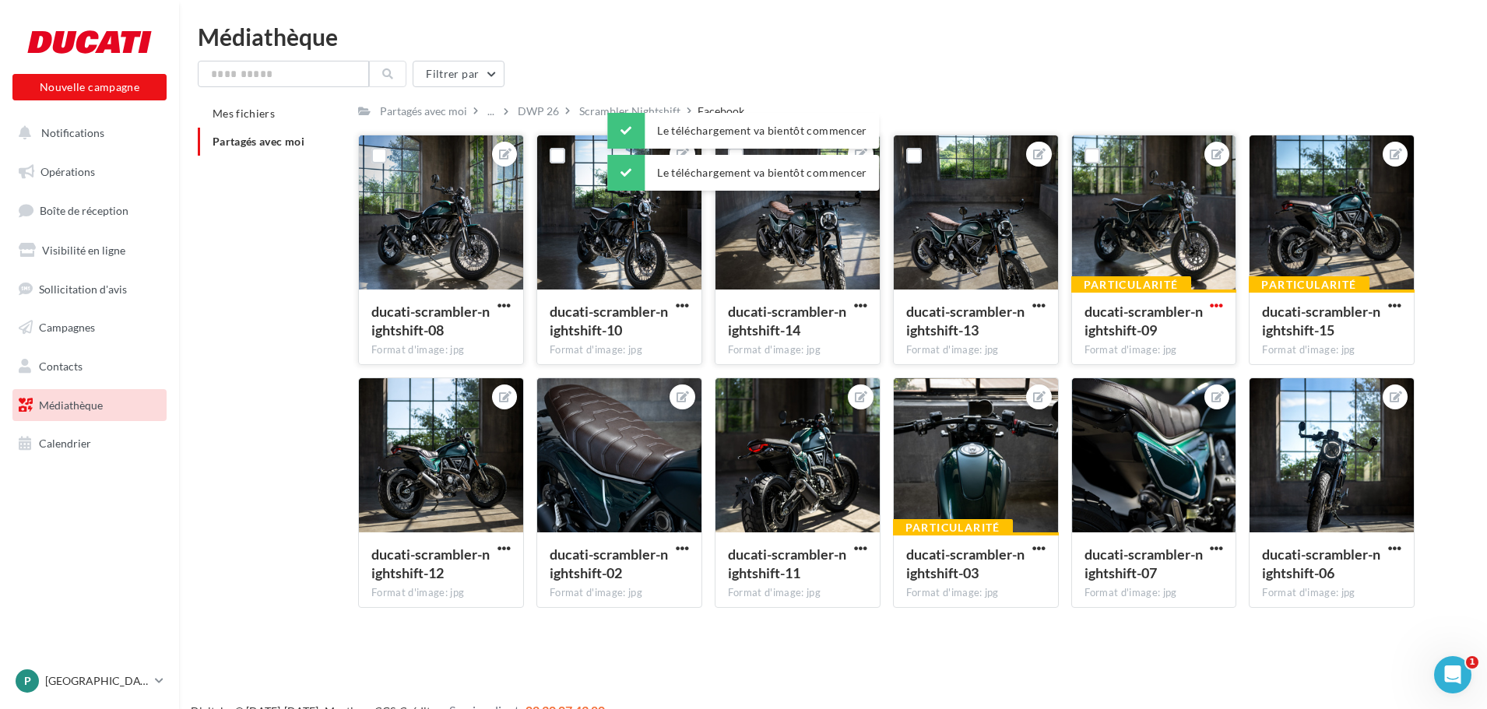
click at [1223, 305] on span "button" at bounding box center [1216, 305] width 13 height 13
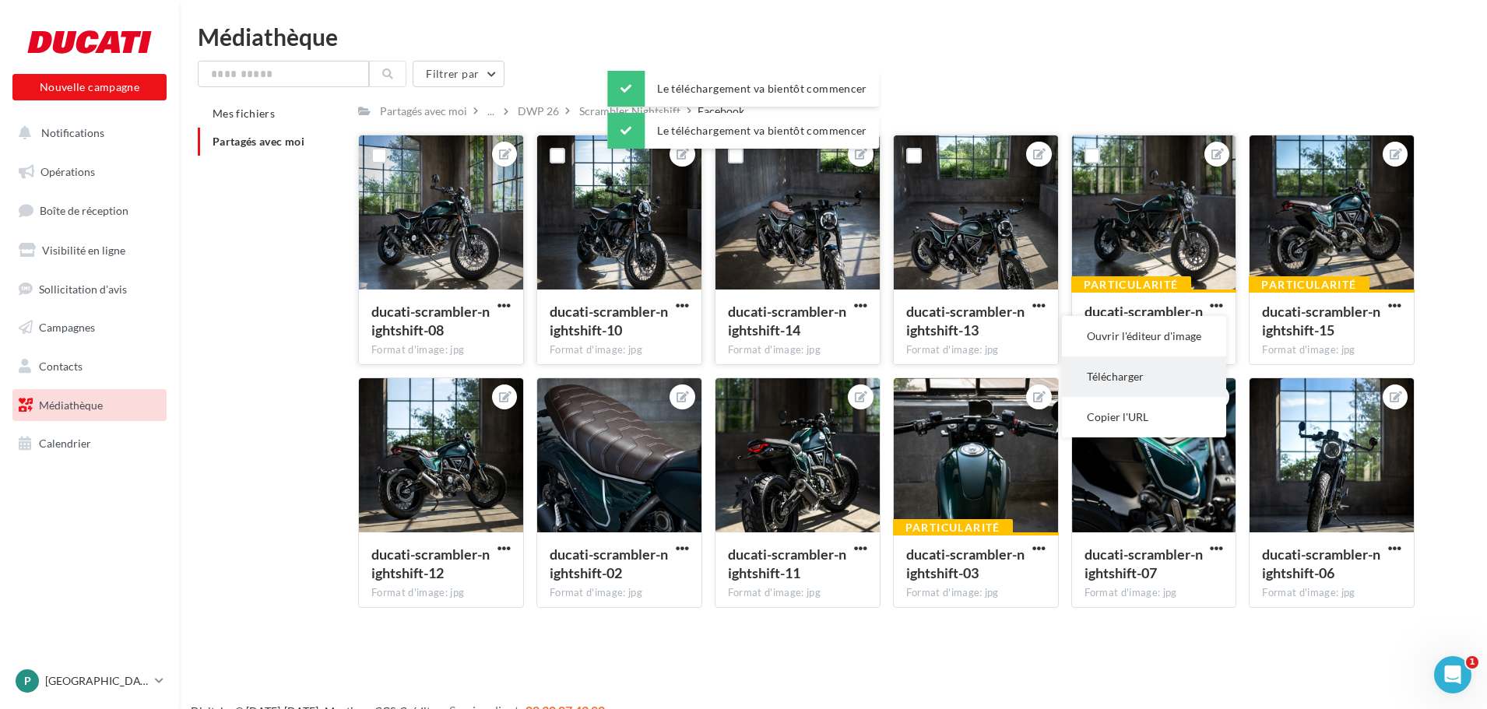
click at [1105, 376] on button "Télécharger" at bounding box center [1144, 376] width 164 height 40
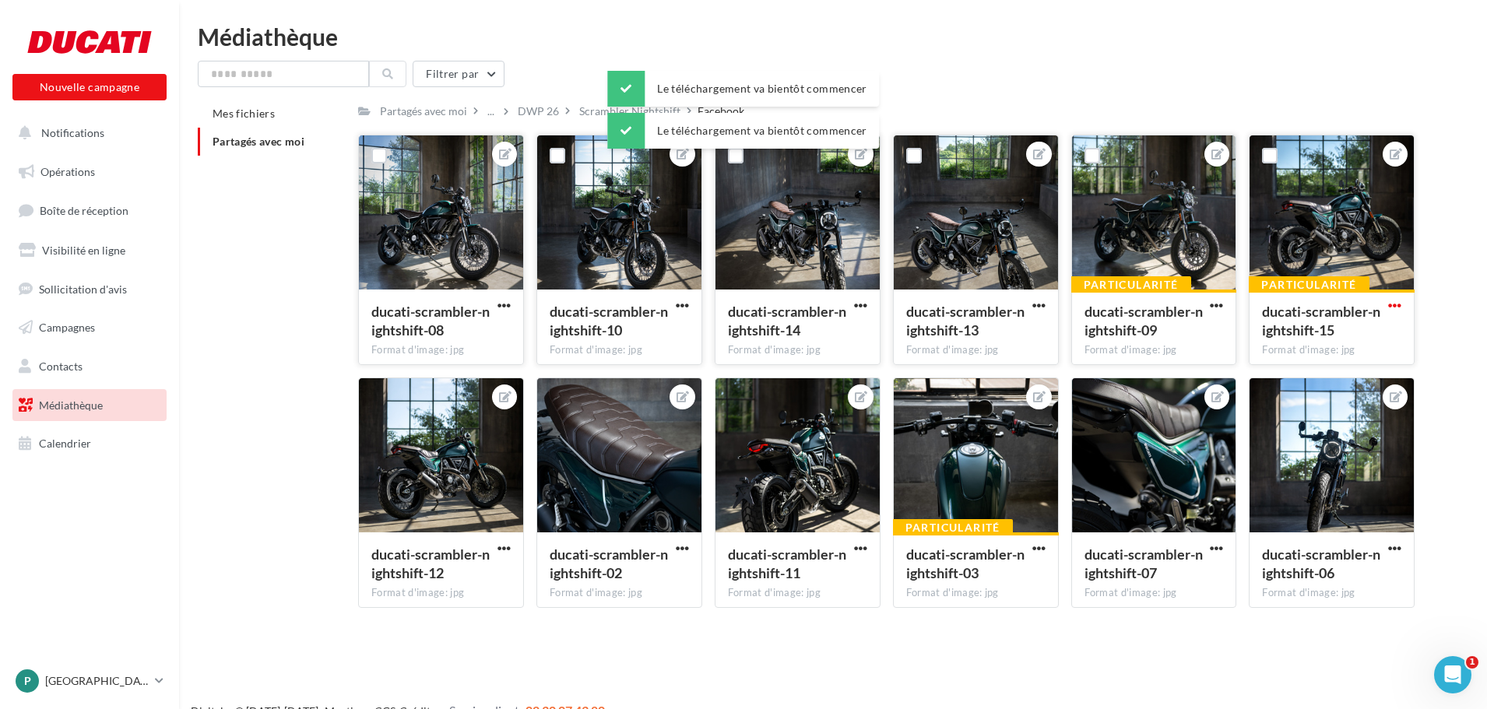
click at [1400, 304] on span "button" at bounding box center [1394, 305] width 13 height 13
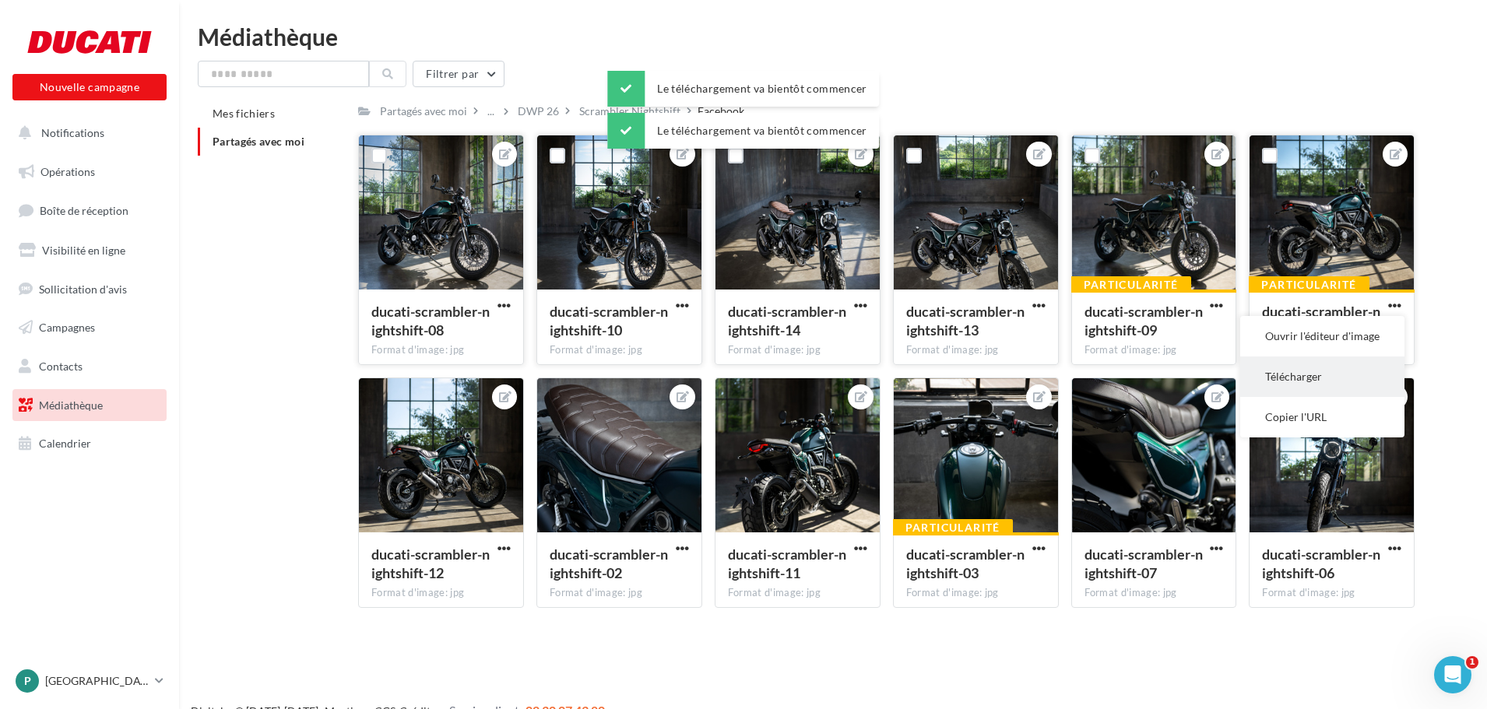
click at [1300, 382] on button "Télécharger" at bounding box center [1322, 376] width 164 height 40
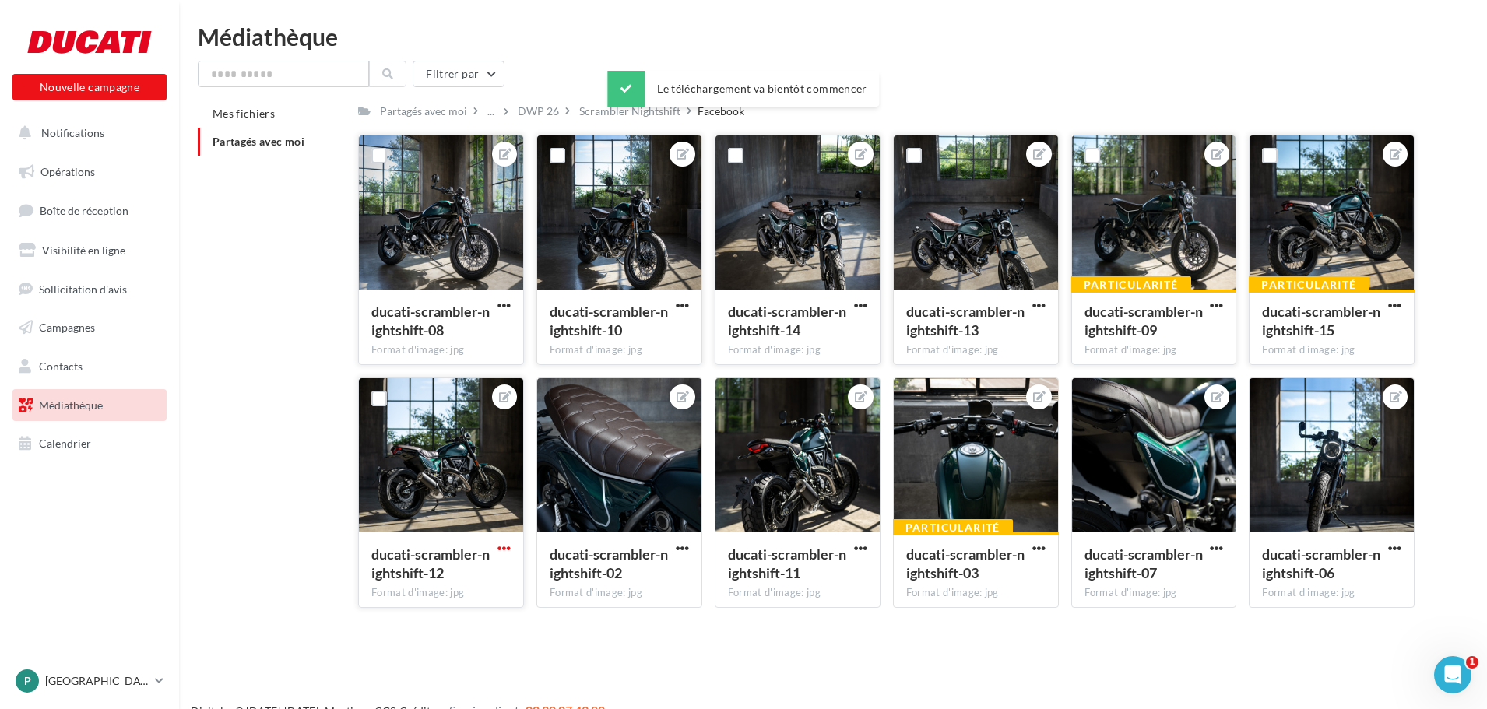
click at [510, 550] on span "button" at bounding box center [503, 548] width 13 height 13
click at [448, 622] on button "Télécharger" at bounding box center [431, 619] width 164 height 40
click at [687, 549] on span "button" at bounding box center [682, 548] width 13 height 13
click at [613, 613] on button "Télécharger" at bounding box center [610, 619] width 164 height 40
click at [863, 544] on span "button" at bounding box center [860, 548] width 13 height 13
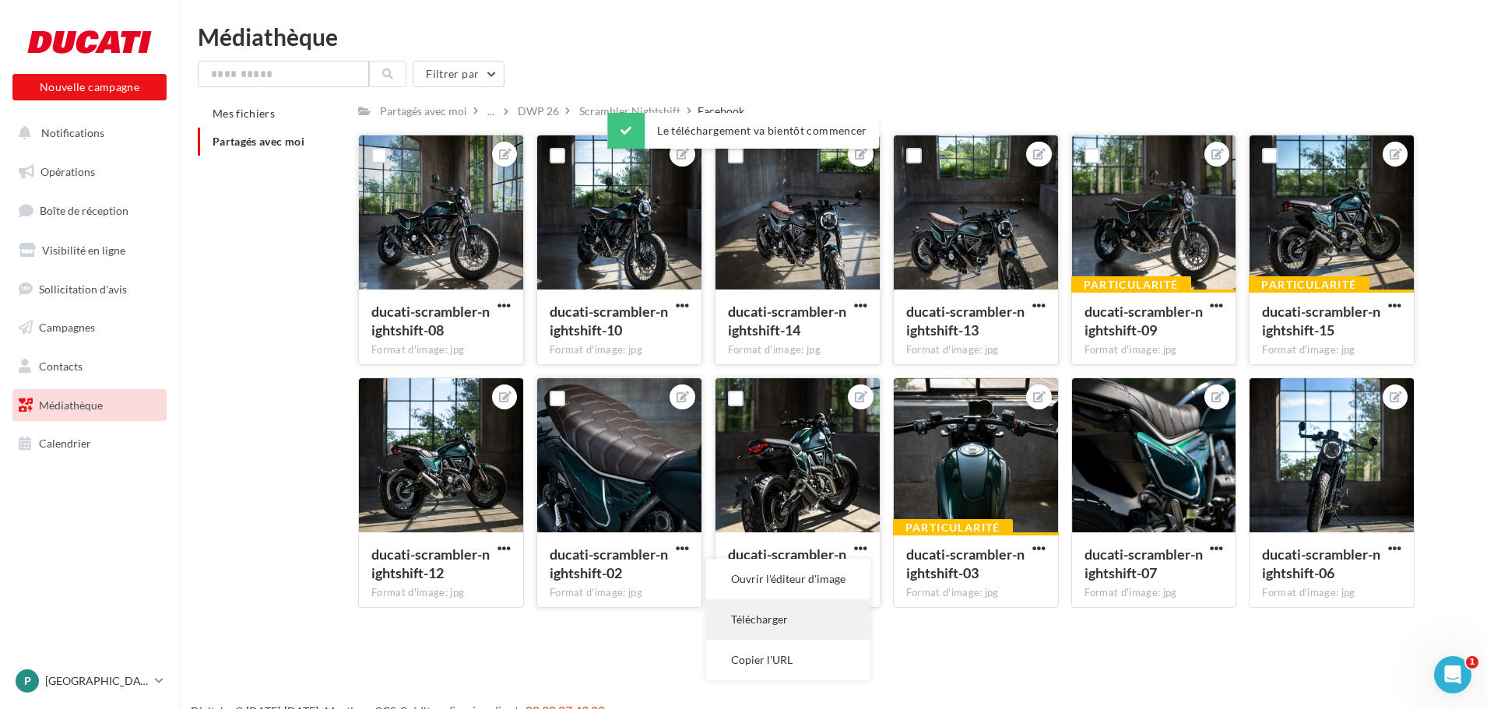
click at [778, 618] on button "Télécharger" at bounding box center [788, 619] width 164 height 40
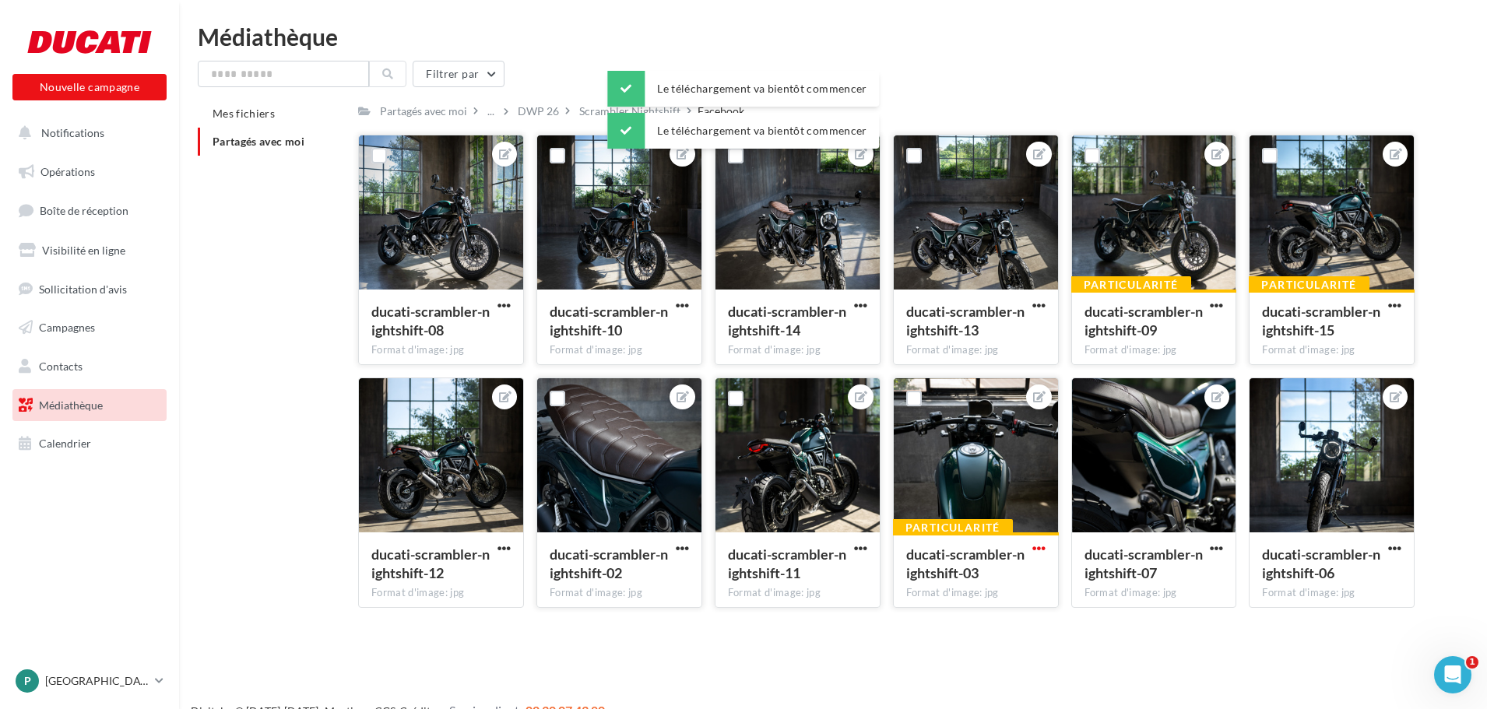
click at [1033, 546] on span "button" at bounding box center [1038, 548] width 13 height 13
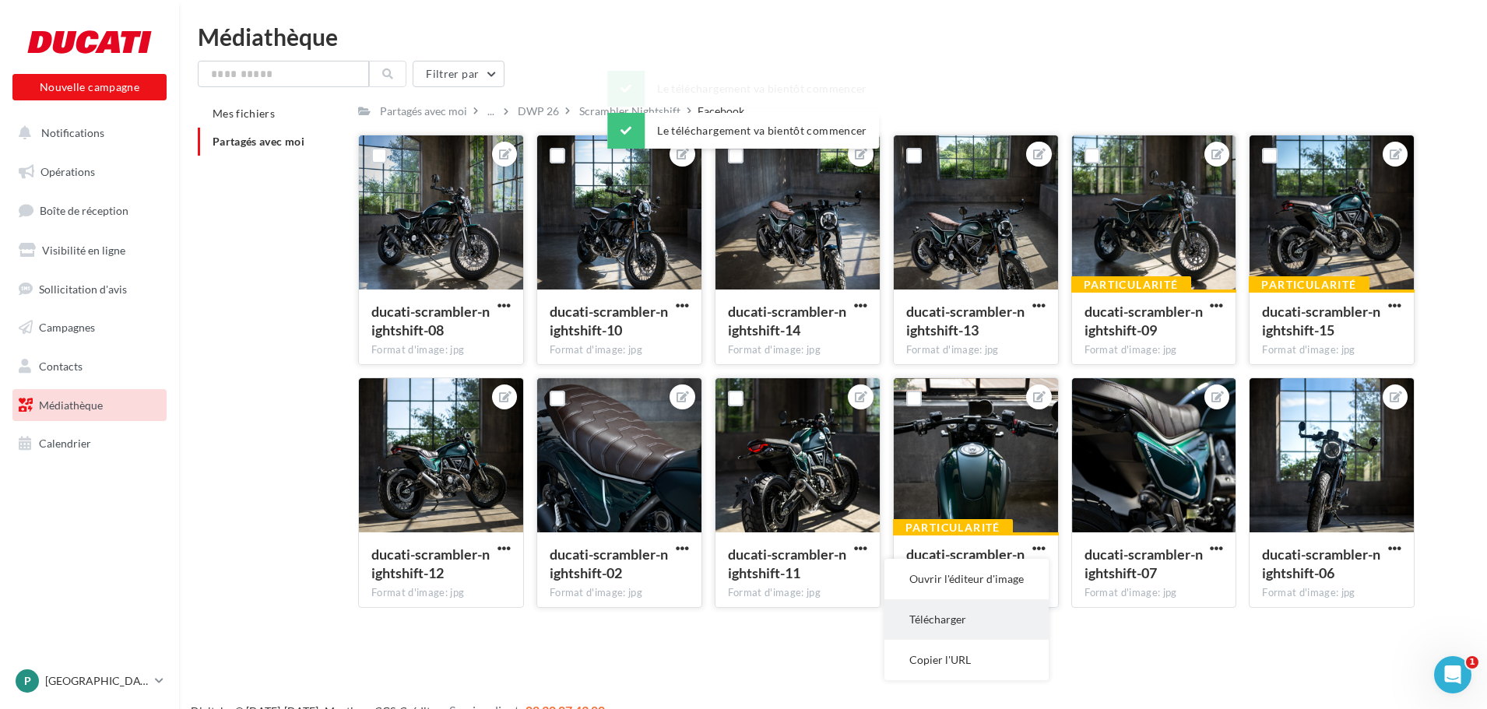
click at [957, 619] on button "Télécharger" at bounding box center [966, 619] width 164 height 40
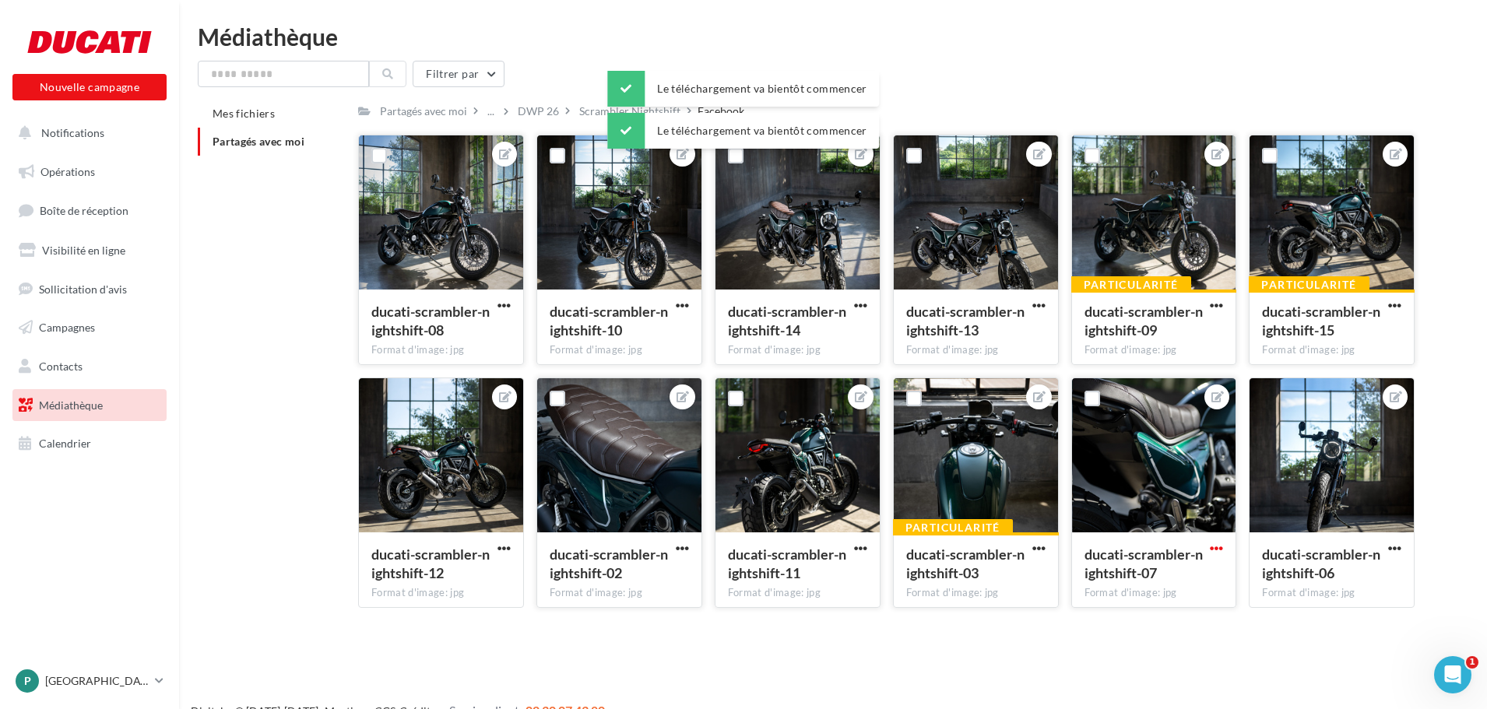
click at [1210, 546] on span "button" at bounding box center [1216, 548] width 13 height 13
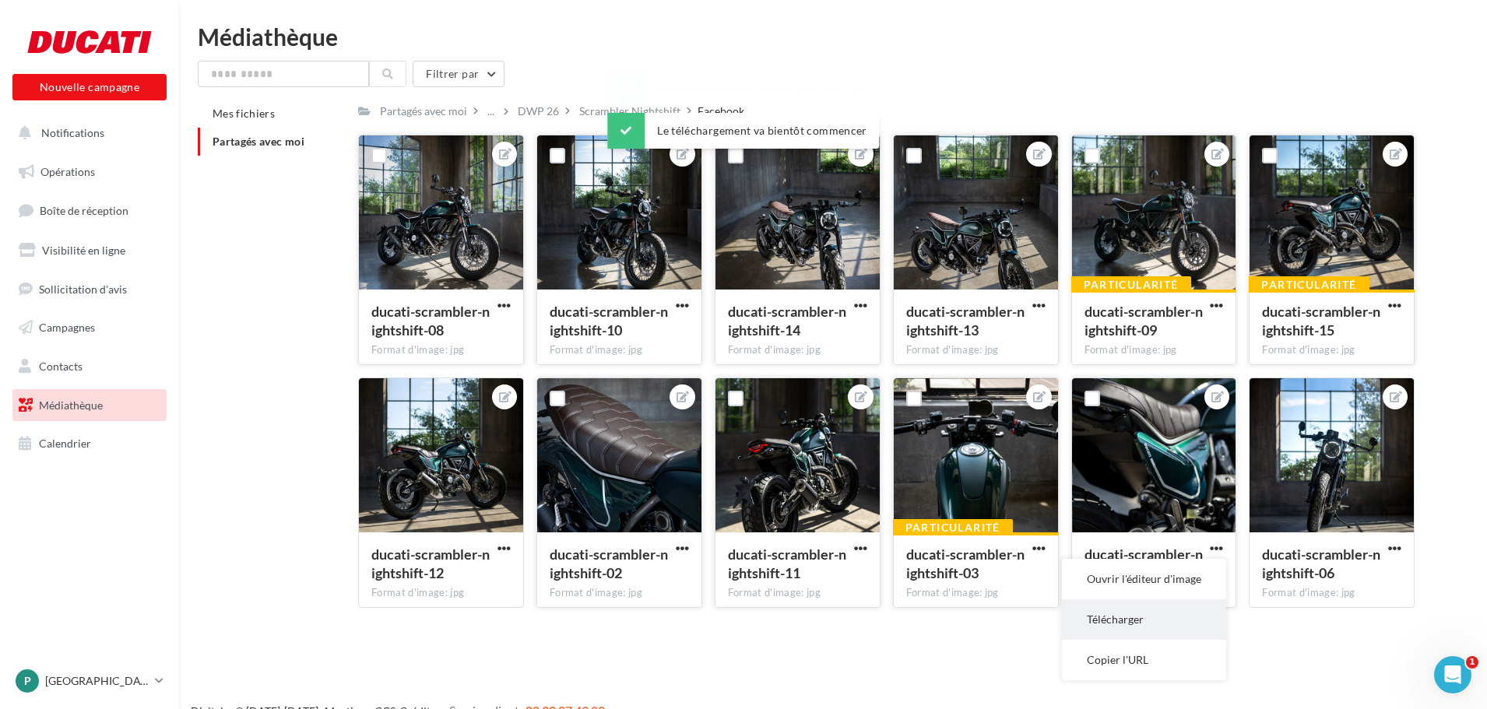
click at [1137, 611] on button "Télécharger" at bounding box center [1144, 619] width 164 height 40
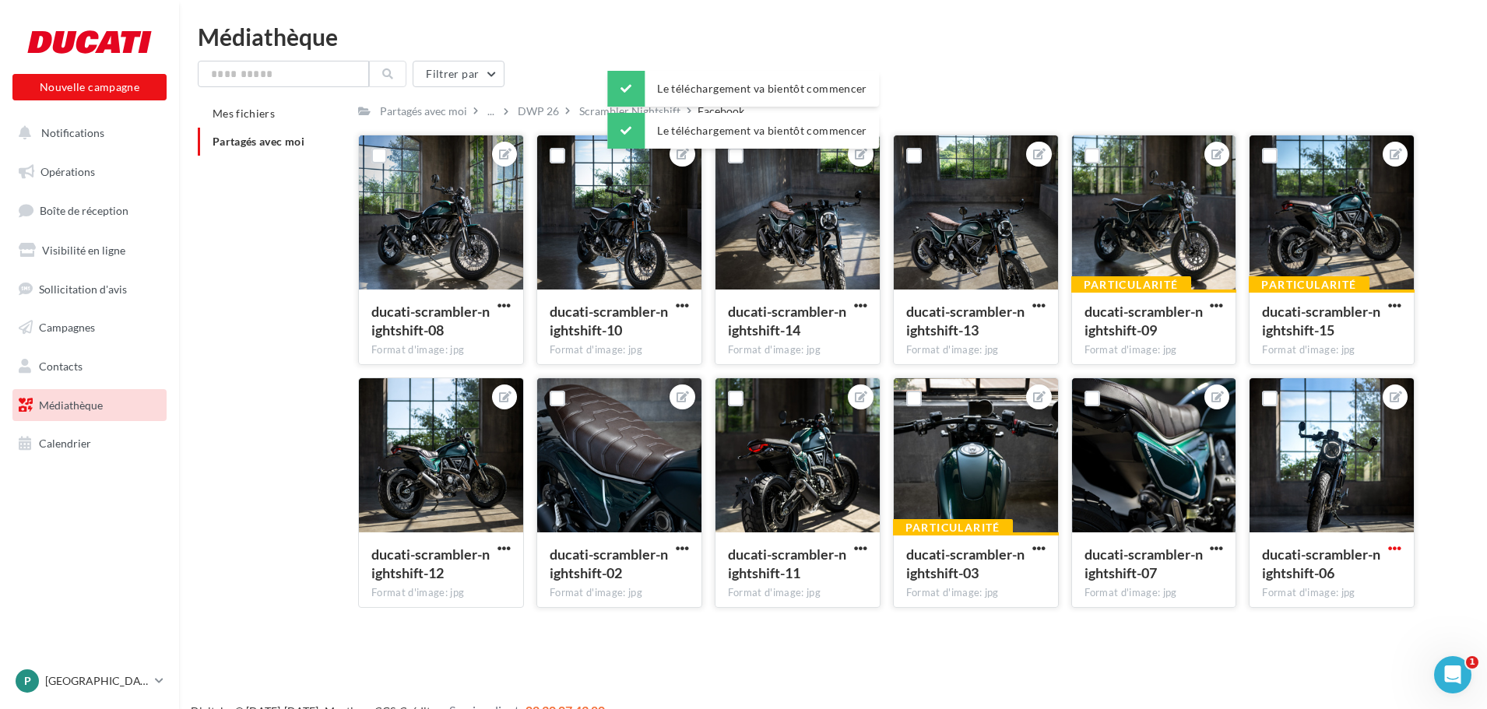
click at [1393, 550] on span "button" at bounding box center [1394, 548] width 13 height 13
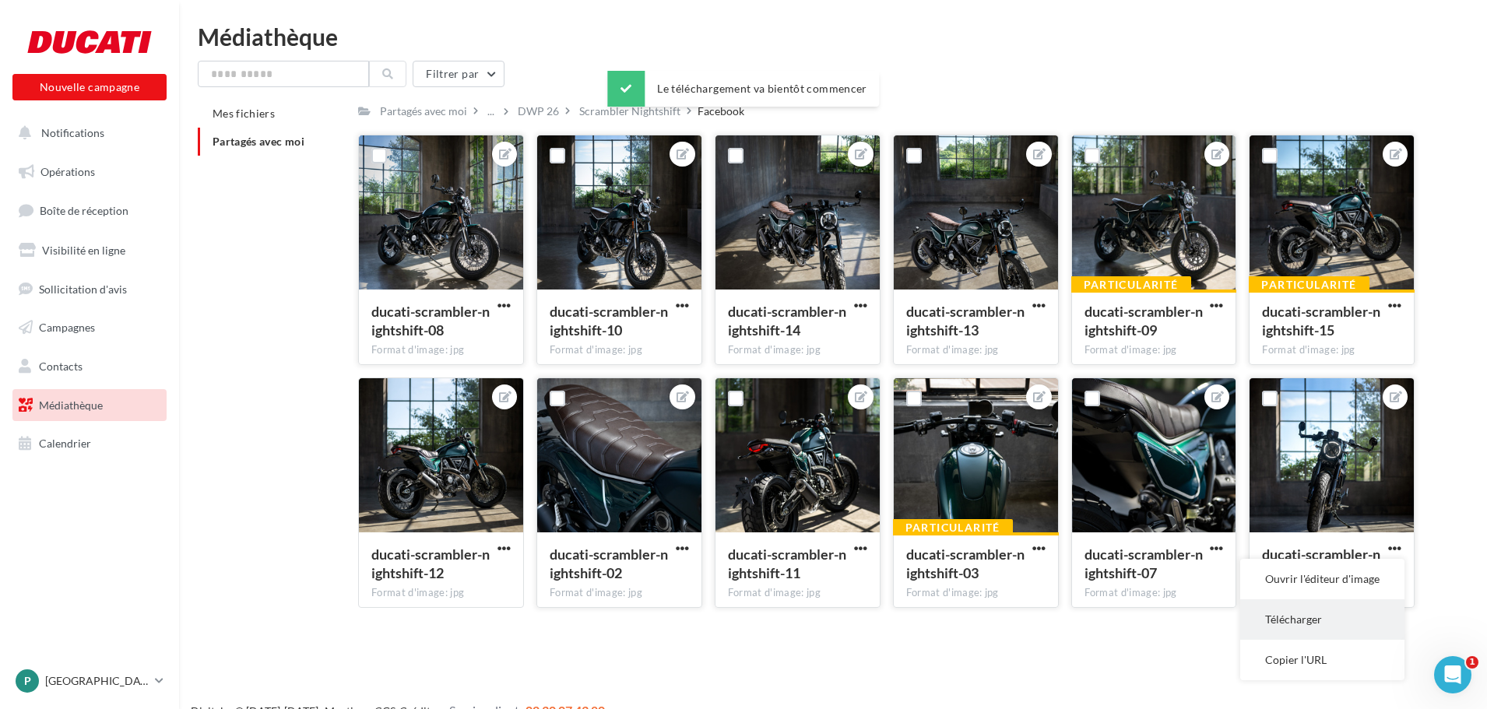
click at [1298, 627] on button "Télécharger" at bounding box center [1322, 619] width 164 height 40
